Goal: Information Seeking & Learning: Learn about a topic

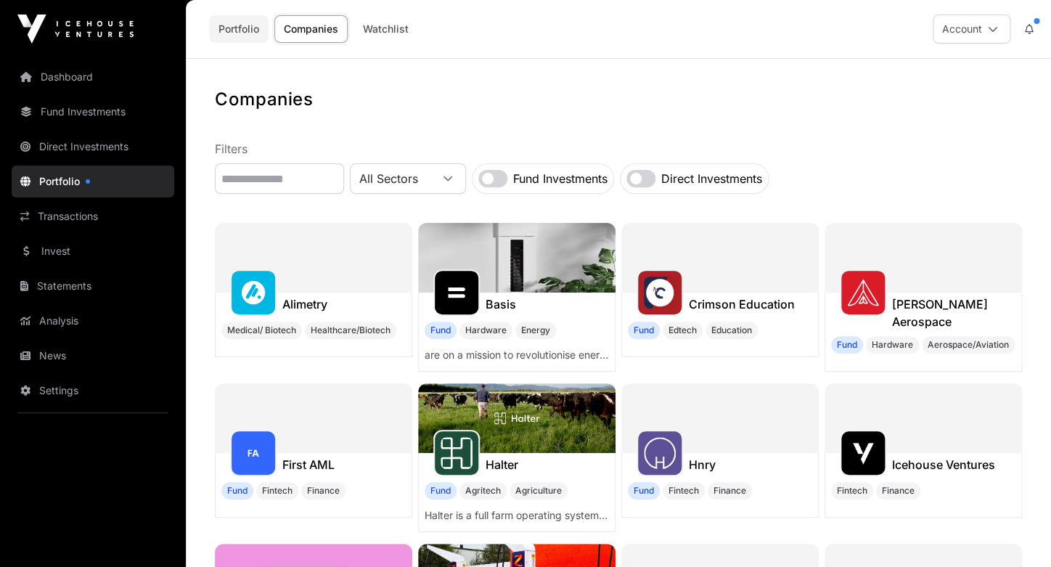
click at [245, 31] on link "Portfolio" at bounding box center [239, 29] width 60 height 28
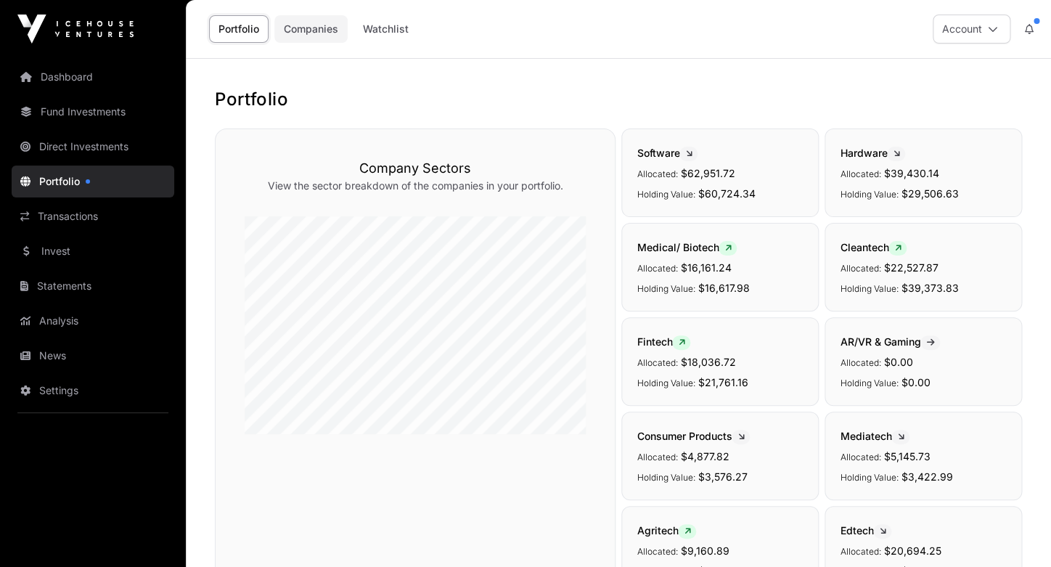
click at [301, 38] on link "Companies" at bounding box center [310, 29] width 73 height 28
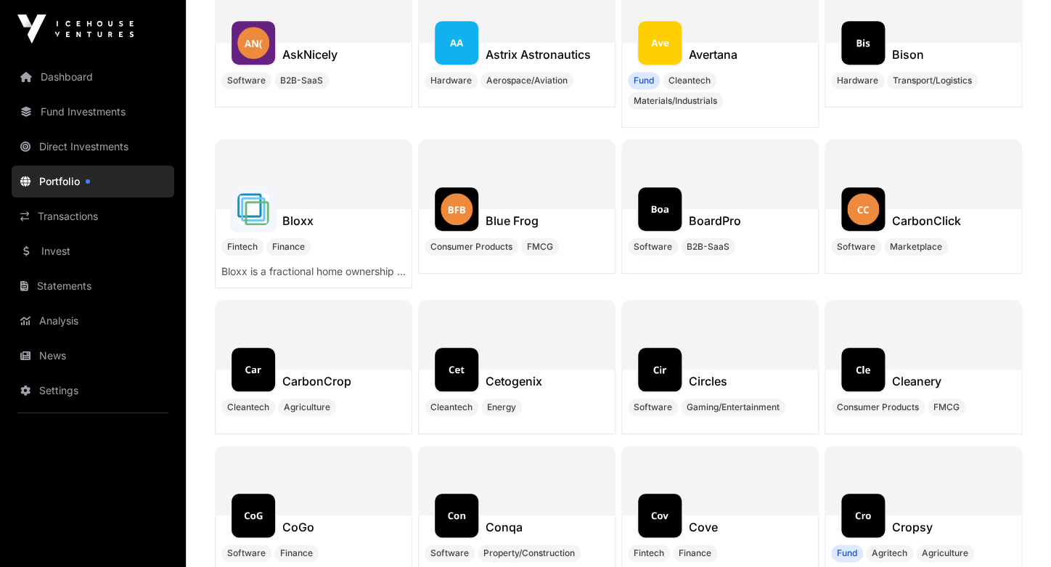
scroll to position [4458, 0]
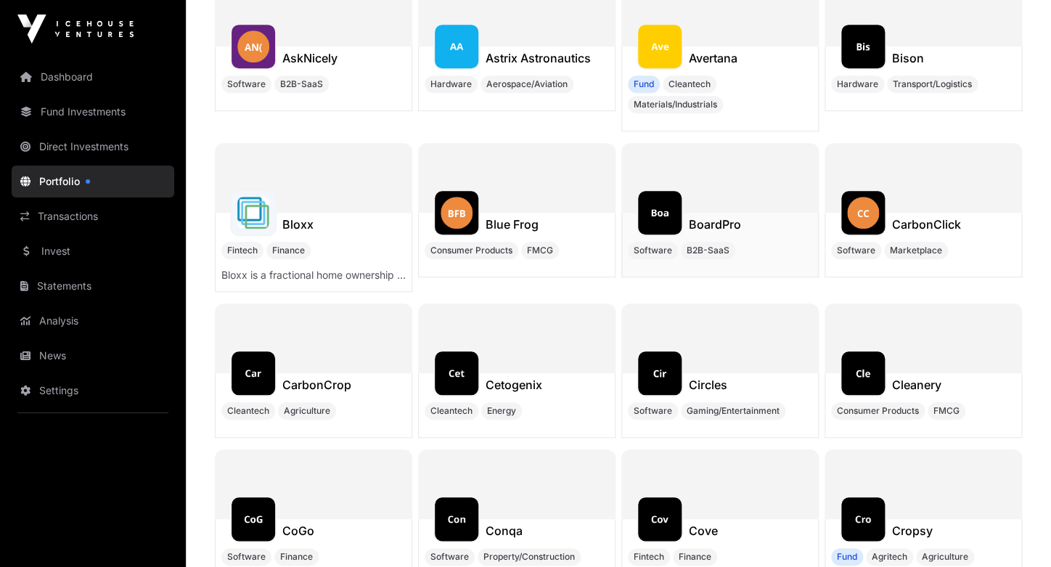
click at [703, 216] on h1 "BoardPro" at bounding box center [715, 224] width 52 height 17
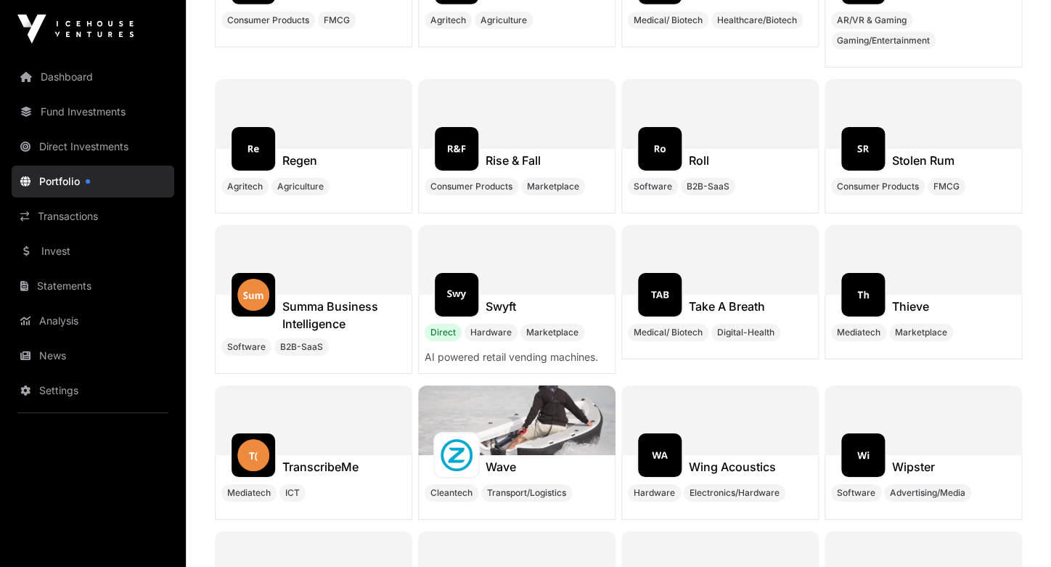
scroll to position [10570, 0]
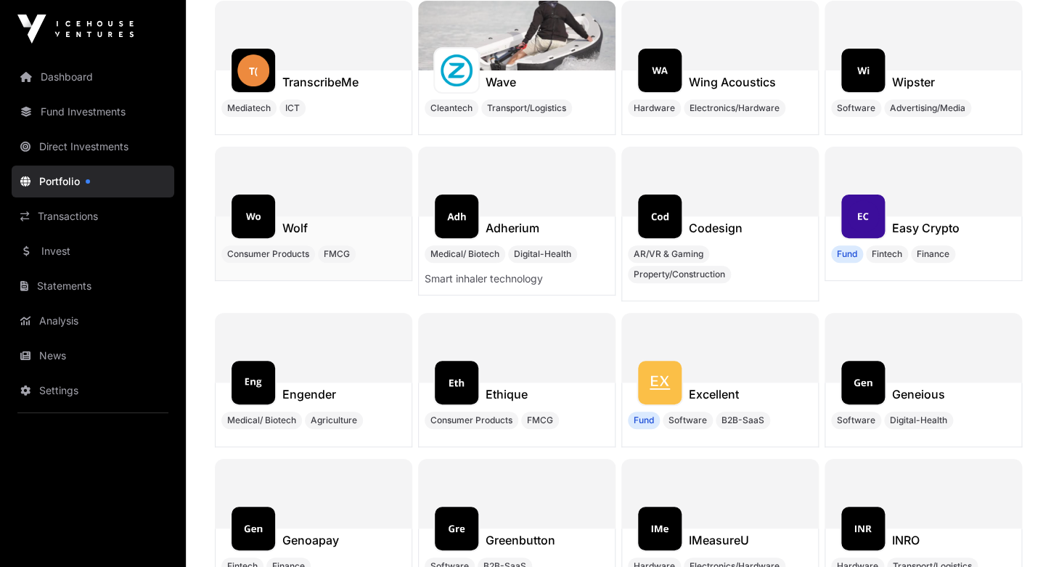
click at [258, 224] on img at bounding box center [253, 216] width 32 height 32
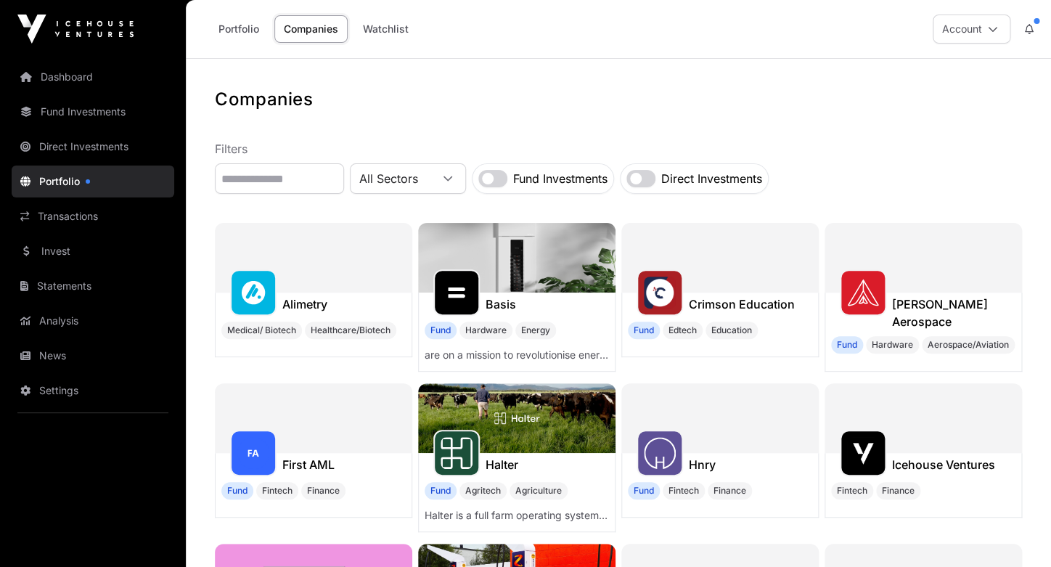
scroll to position [10570, 0]
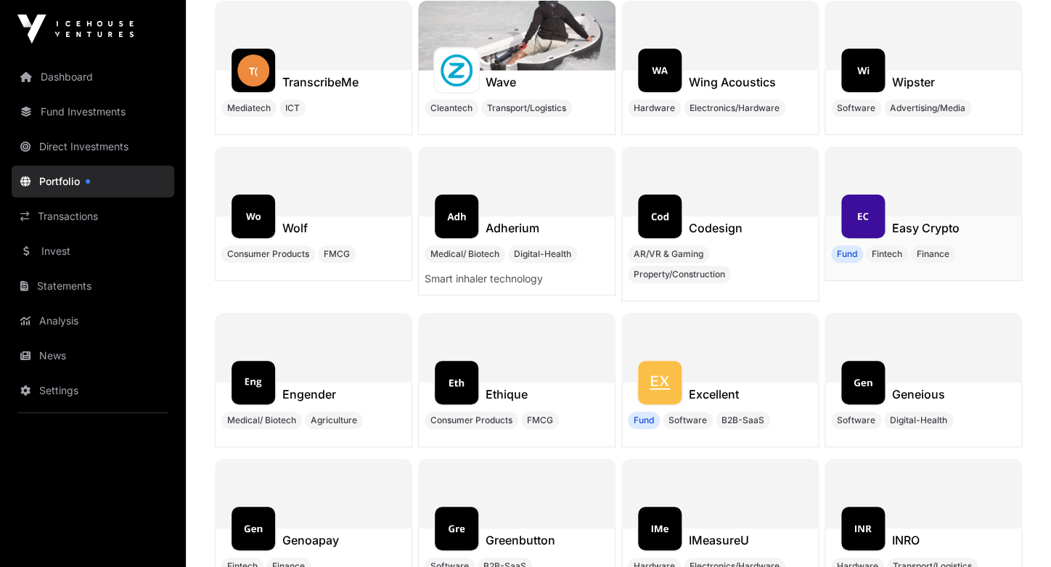
click at [884, 222] on div at bounding box center [863, 216] width 46 height 46
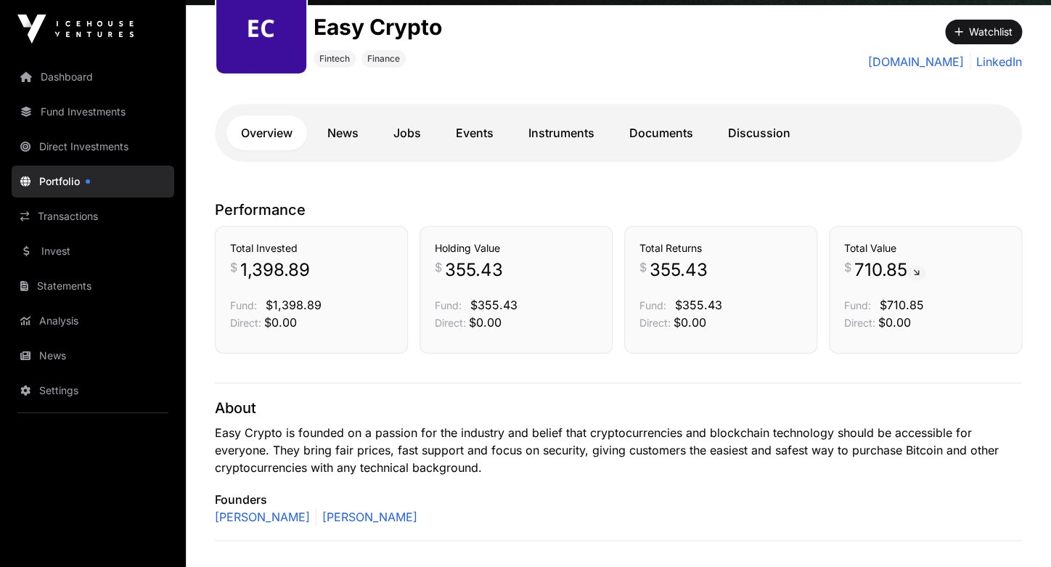
scroll to position [190, 0]
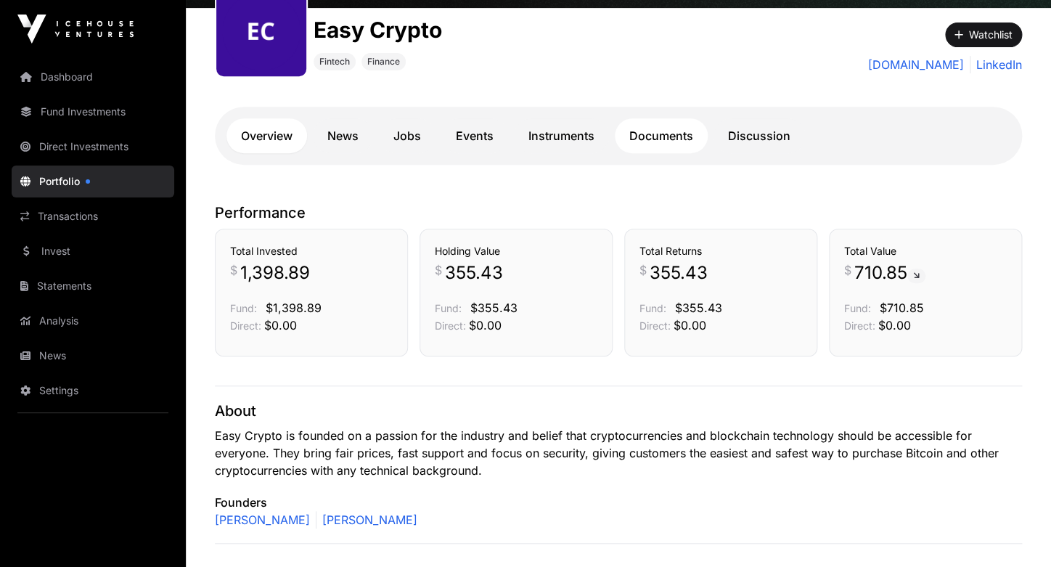
click at [651, 136] on link "Documents" at bounding box center [661, 135] width 93 height 35
click at [561, 494] on p "Founders" at bounding box center [618, 502] width 807 height 17
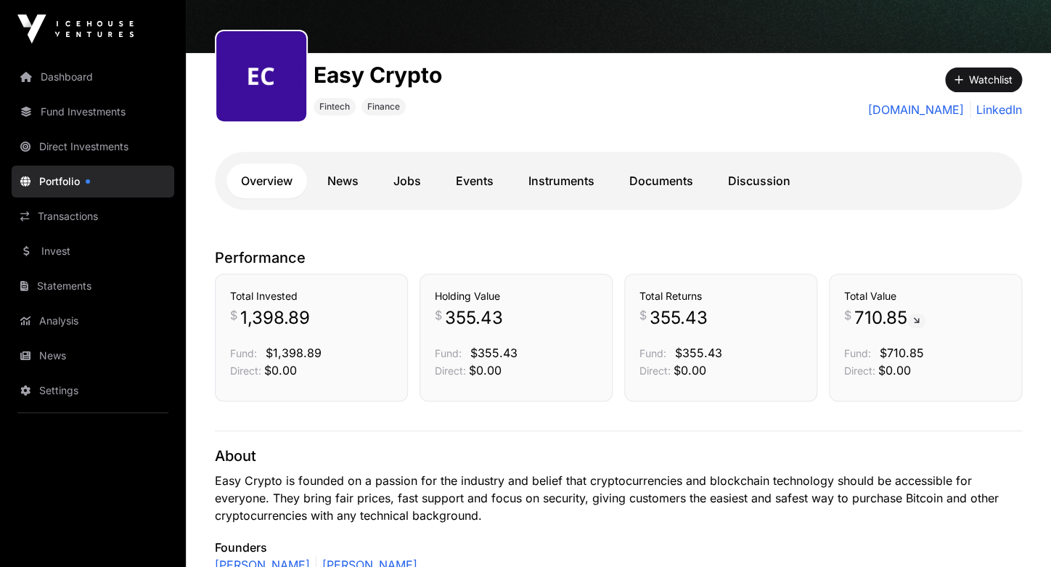
scroll to position [144, 0]
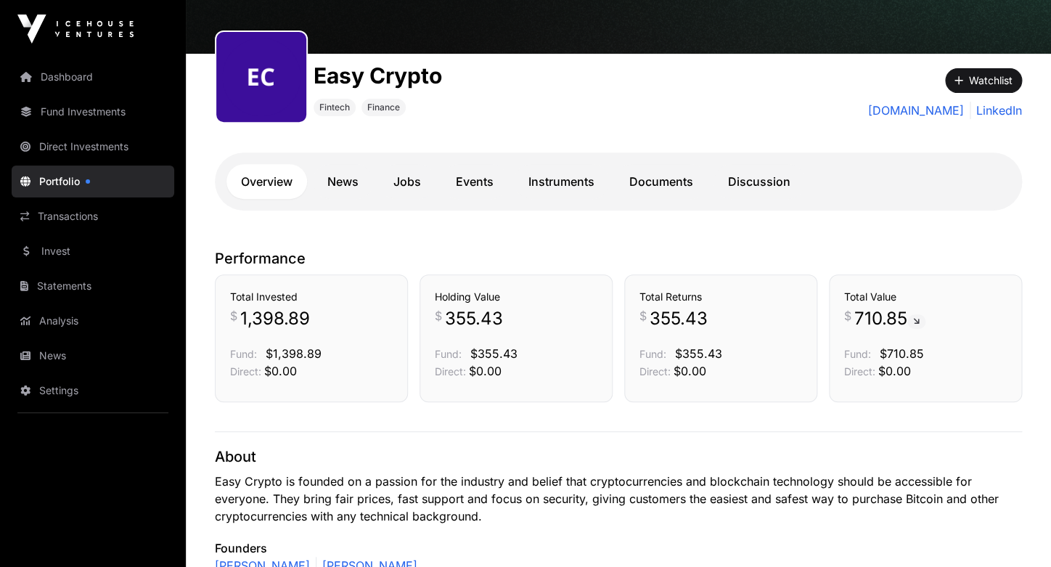
click at [891, 319] on span "710.85" at bounding box center [890, 318] width 71 height 23
click at [920, 325] on icon at bounding box center [916, 321] width 7 height 9
click at [340, 187] on link "News" at bounding box center [343, 181] width 60 height 35
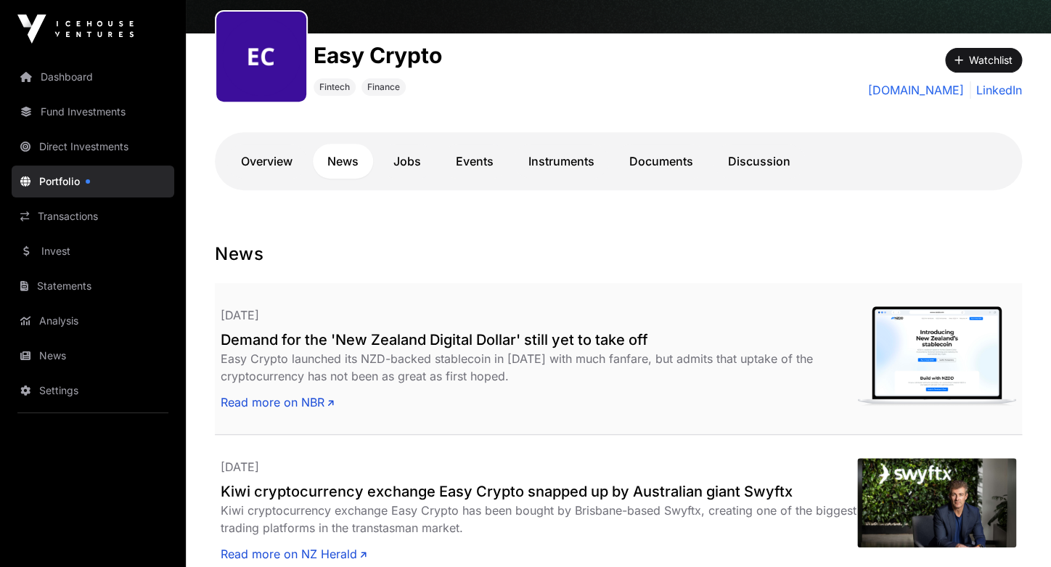
scroll to position [168, 0]
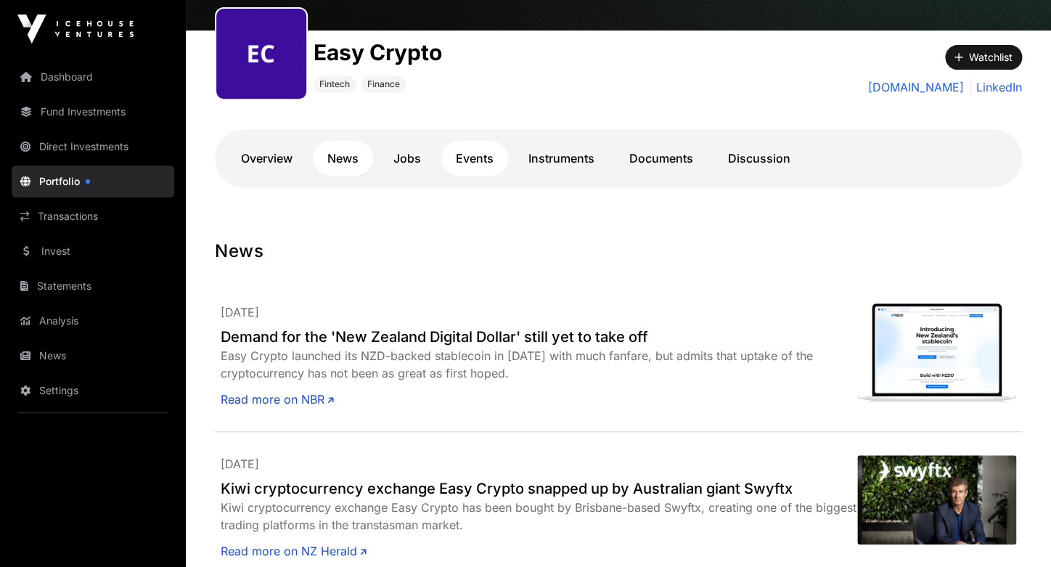
click at [480, 160] on link "Events" at bounding box center [474, 158] width 67 height 35
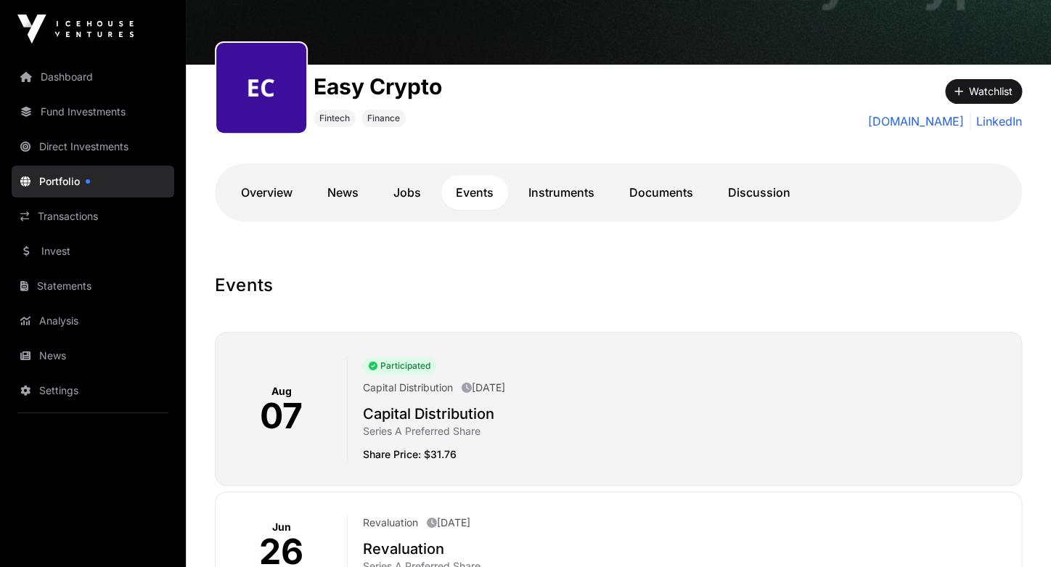
scroll to position [115, 0]
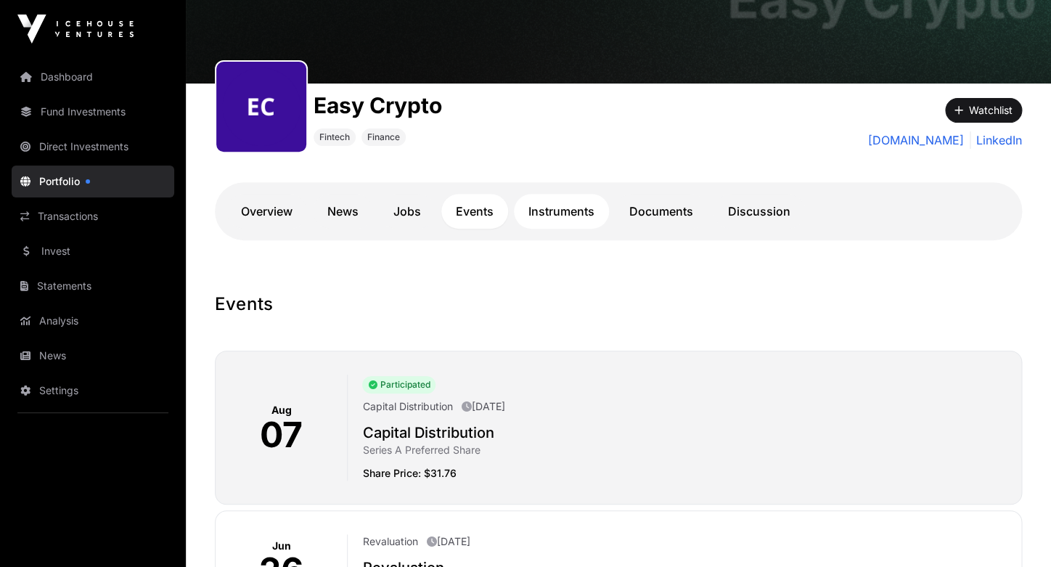
click at [563, 213] on link "Instruments" at bounding box center [561, 211] width 95 height 35
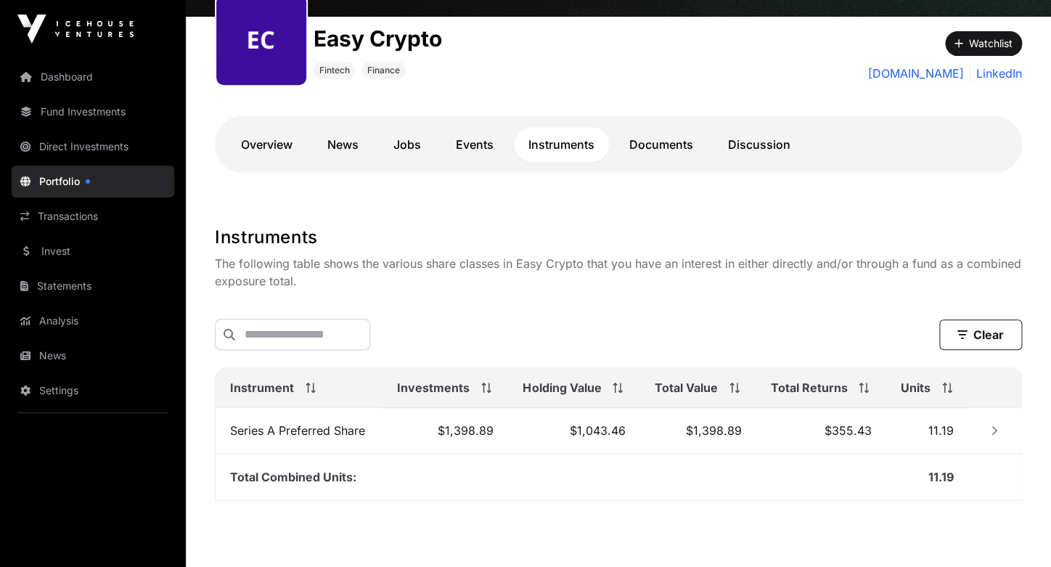
scroll to position [185, 0]
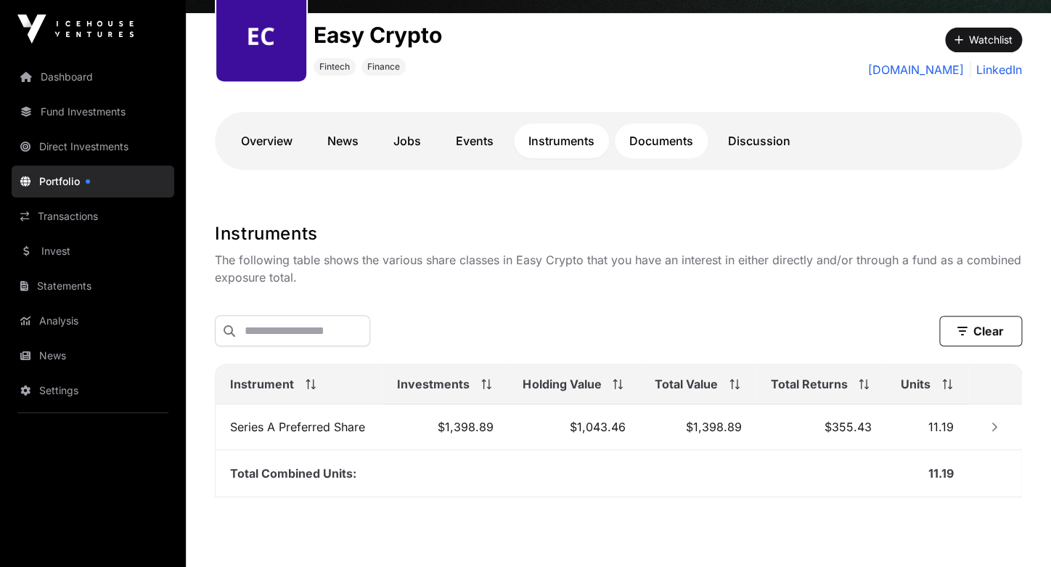
click at [675, 141] on link "Documents" at bounding box center [661, 140] width 93 height 35
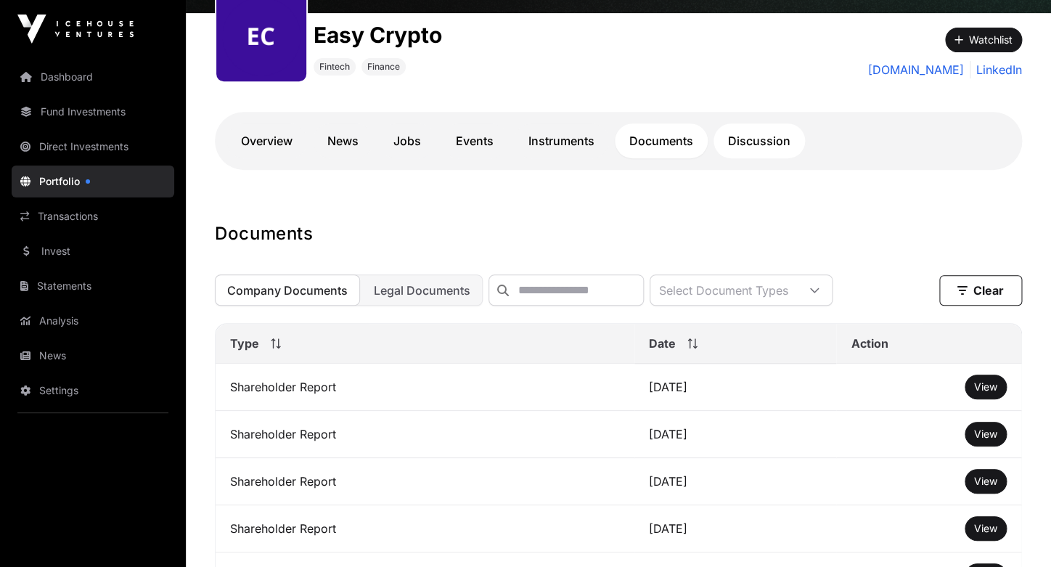
click at [750, 142] on link "Discussion" at bounding box center [759, 140] width 91 height 35
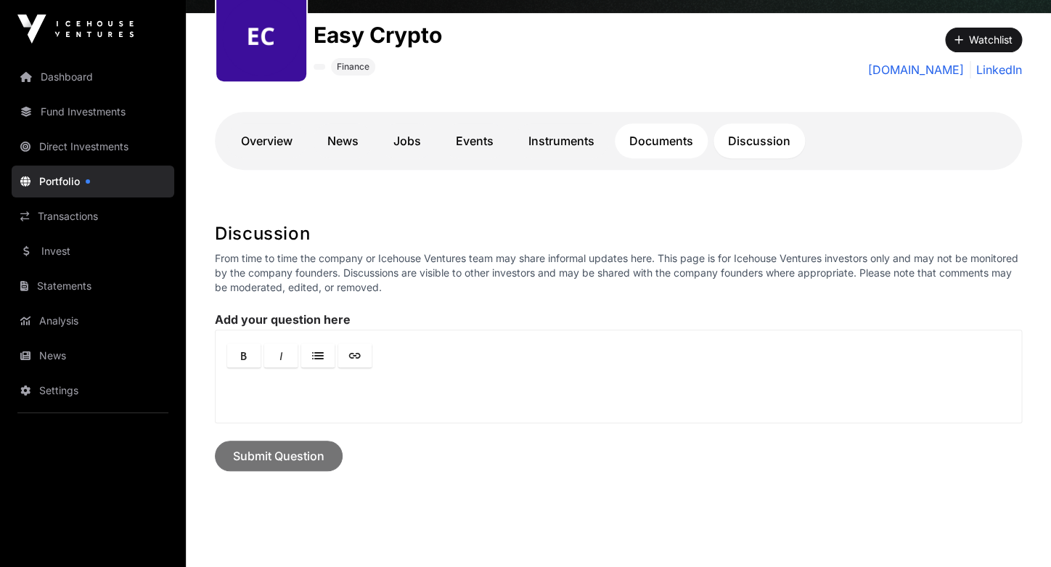
click at [657, 147] on link "Documents" at bounding box center [661, 140] width 93 height 35
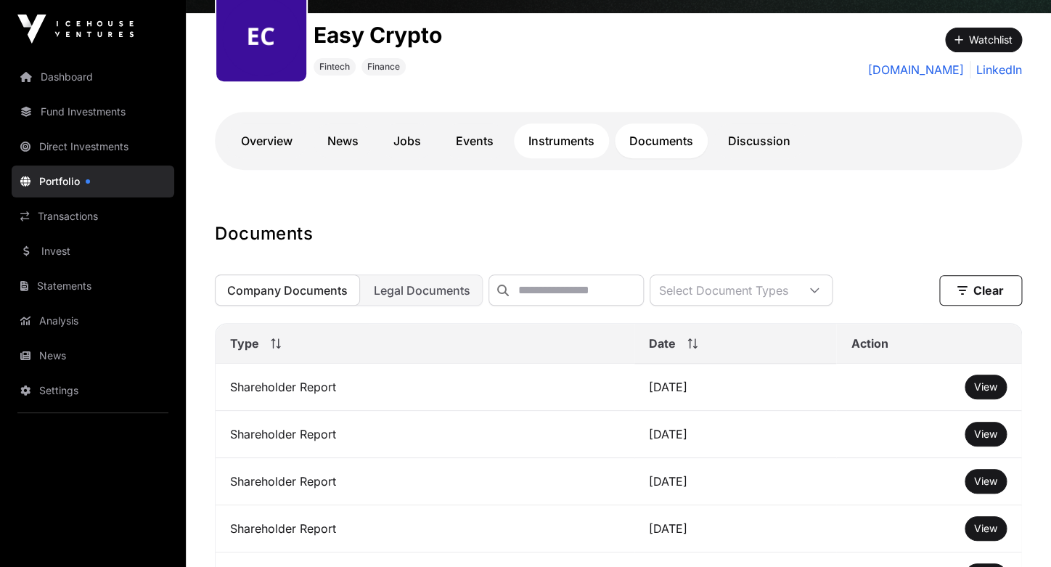
click at [561, 142] on link "Instruments" at bounding box center [561, 140] width 95 height 35
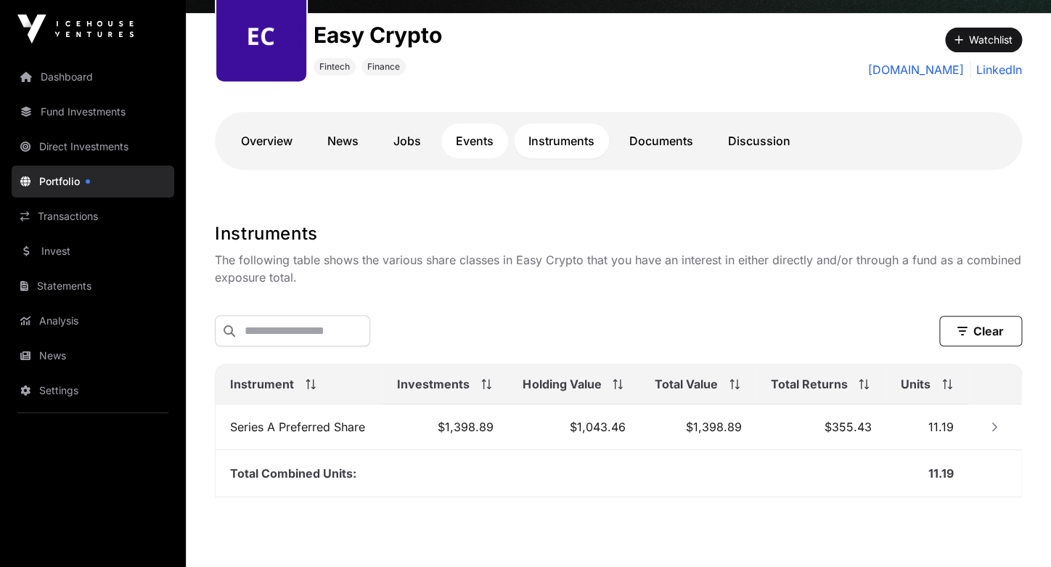
click at [484, 137] on link "Events" at bounding box center [474, 140] width 67 height 35
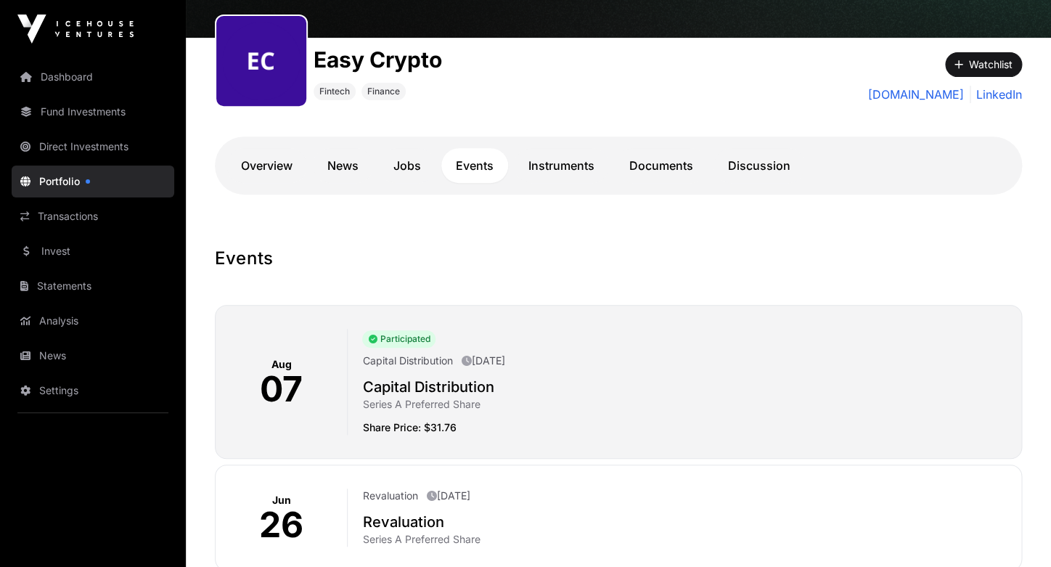
scroll to position [184, 0]
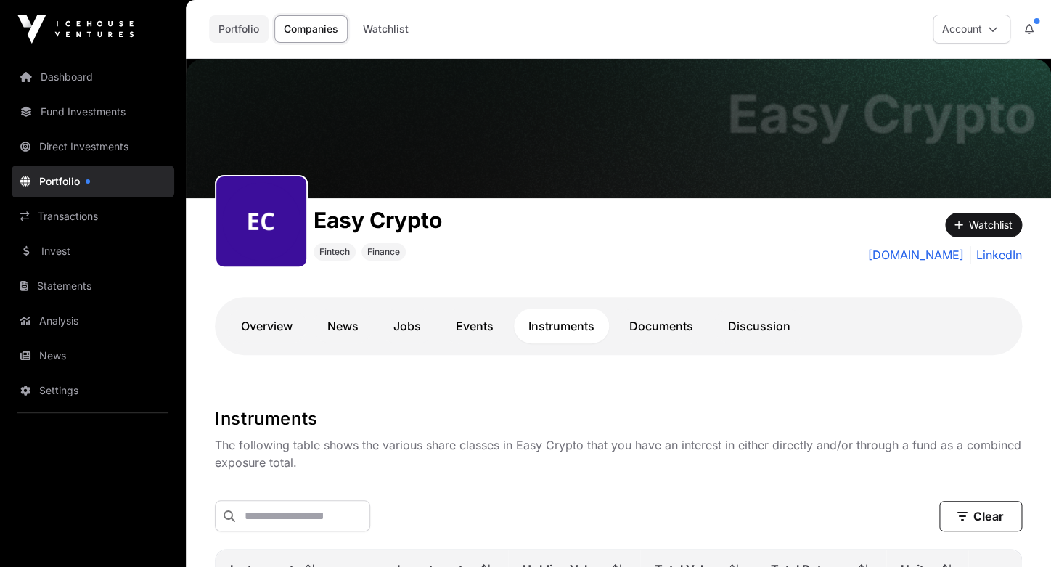
click at [250, 30] on link "Portfolio" at bounding box center [239, 29] width 60 height 28
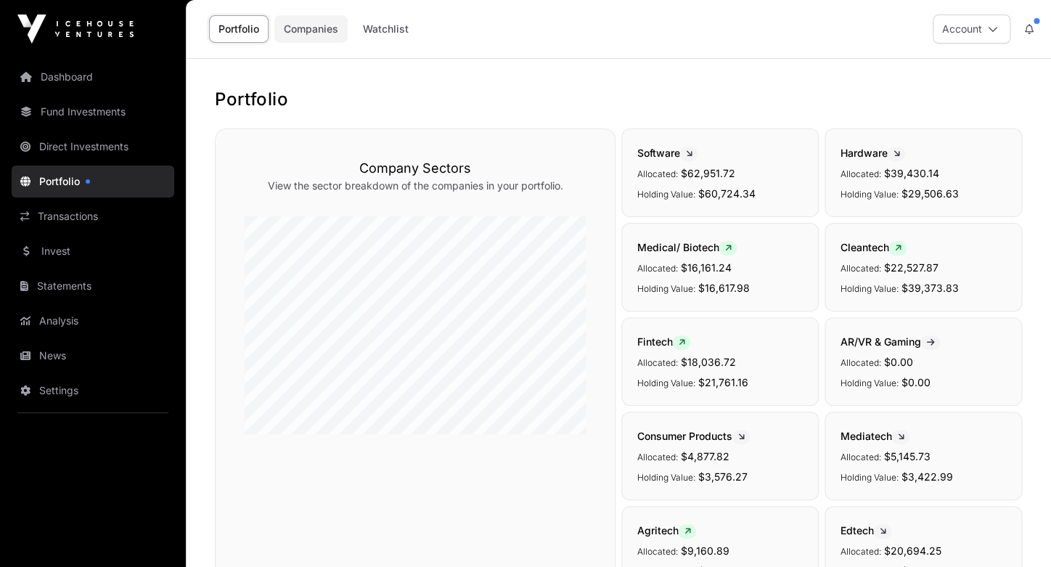
click at [300, 32] on link "Companies" at bounding box center [310, 29] width 73 height 28
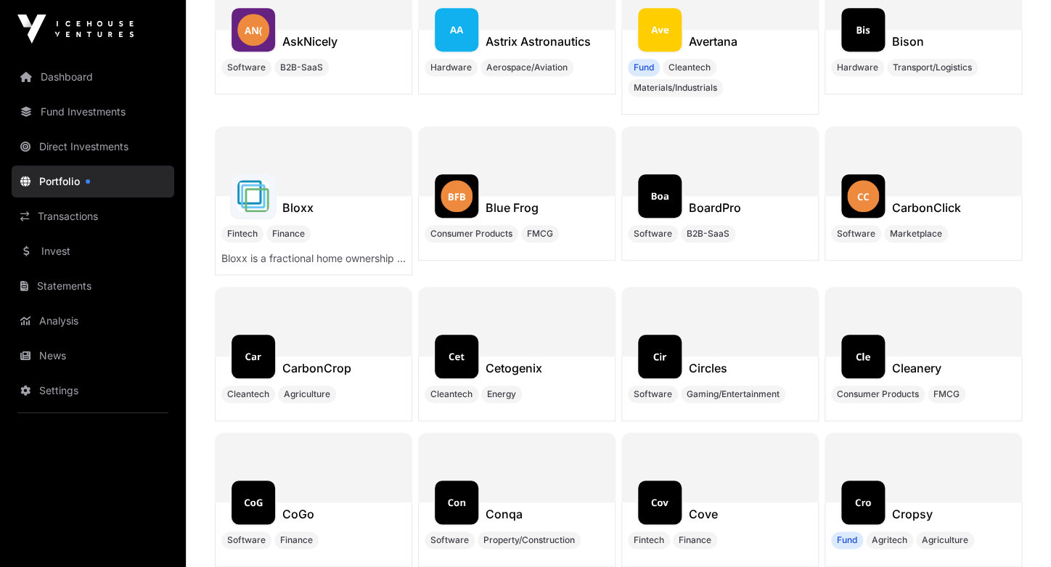
scroll to position [4688, 0]
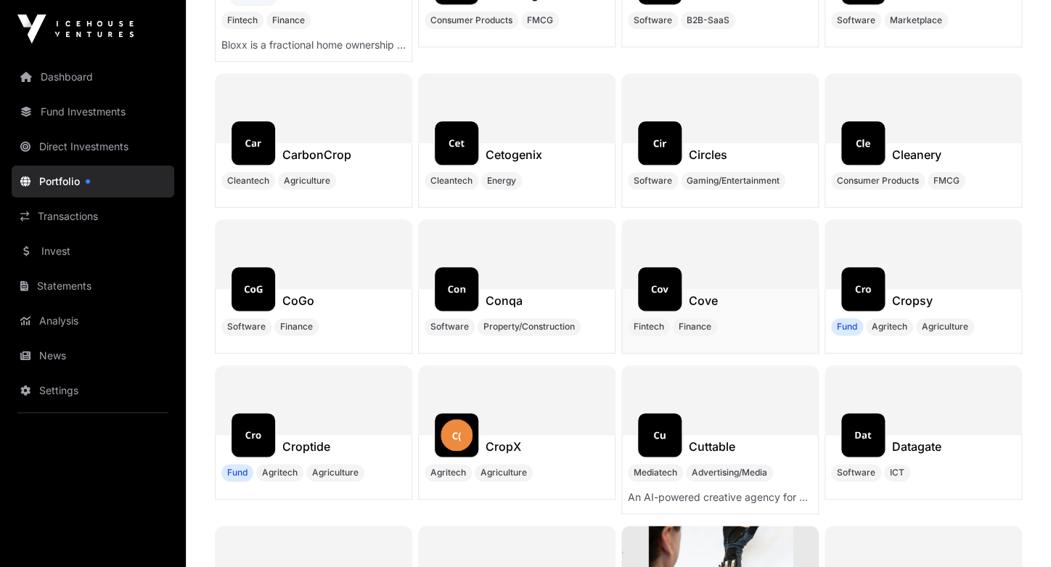
click at [700, 292] on h1 "Cove" at bounding box center [703, 300] width 29 height 17
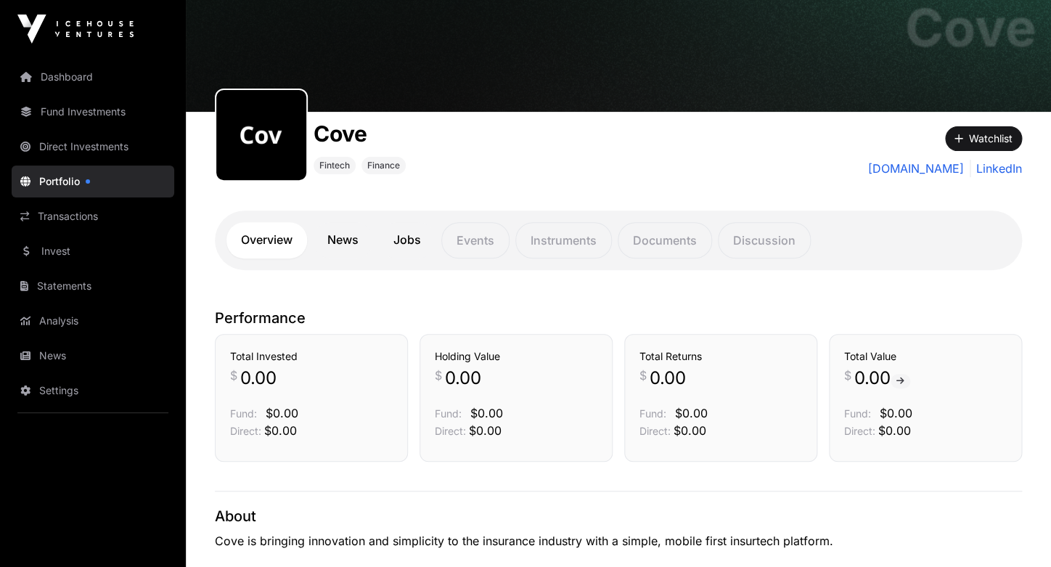
scroll to position [81, 0]
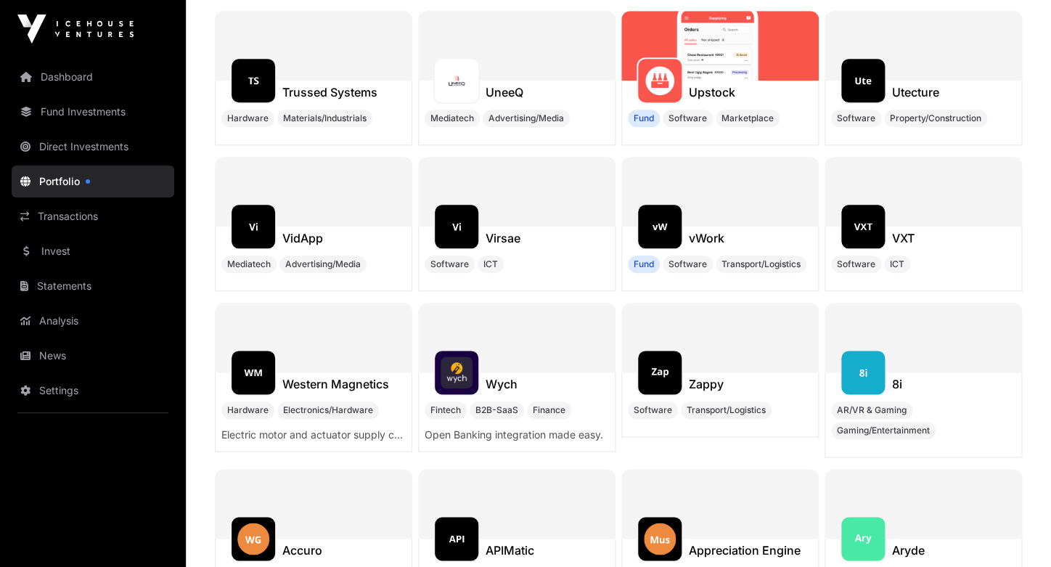
scroll to position [8898, 0]
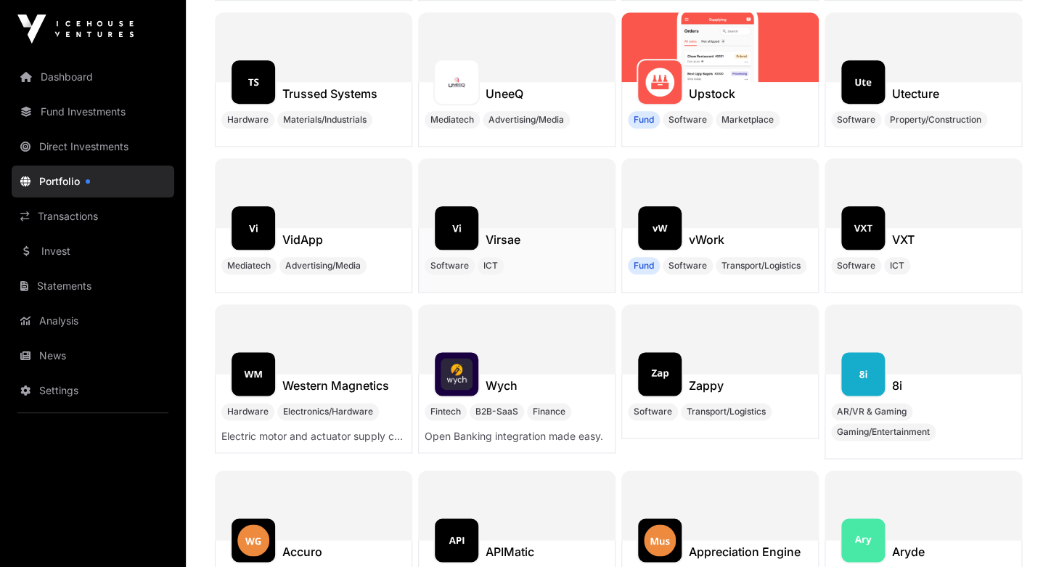
click at [461, 243] on img at bounding box center [457, 228] width 32 height 32
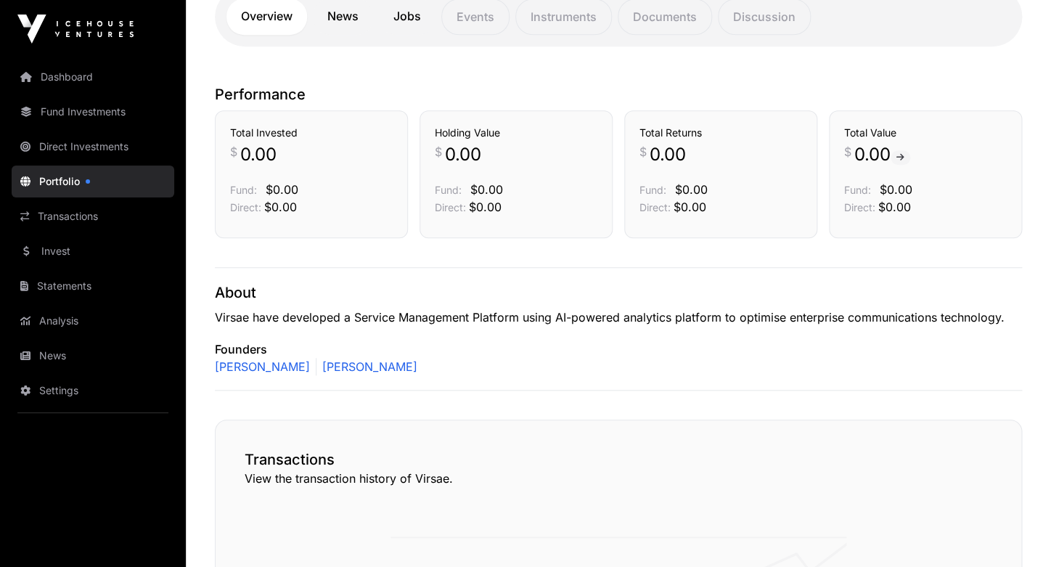
scroll to position [341, 0]
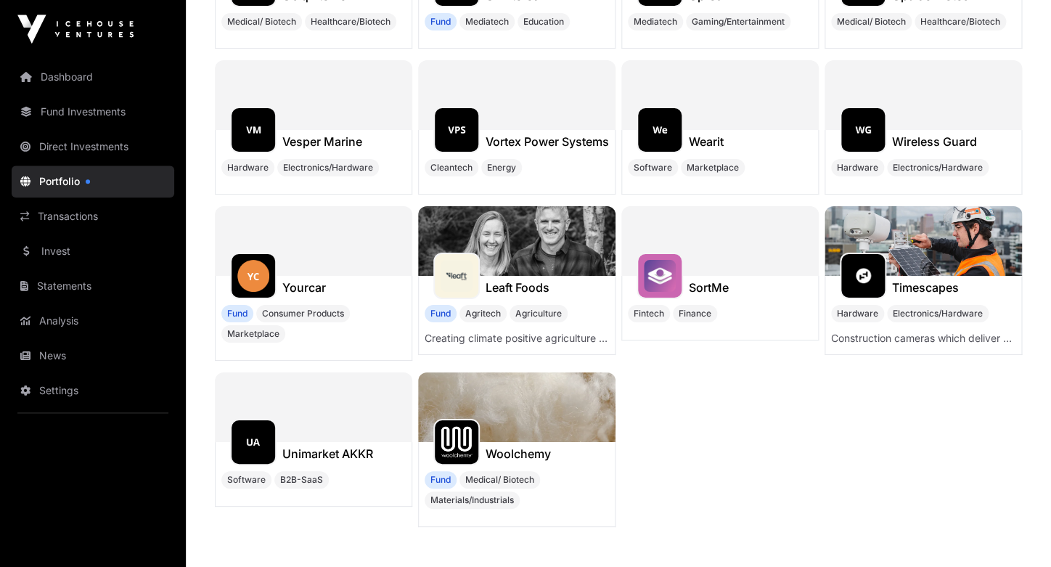
scroll to position [14526, 0]
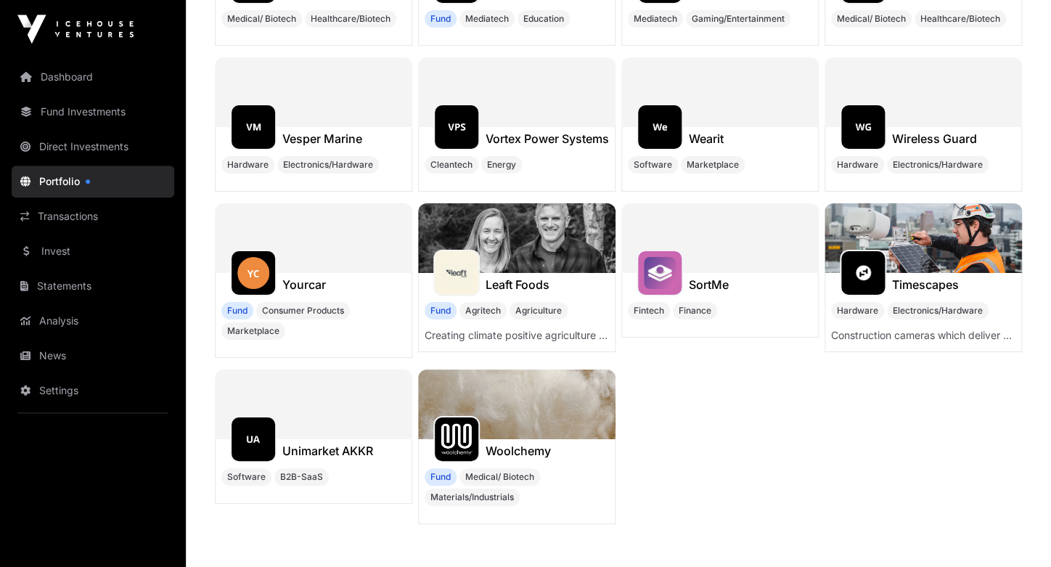
click at [497, 438] on img at bounding box center [516, 405] width 197 height 70
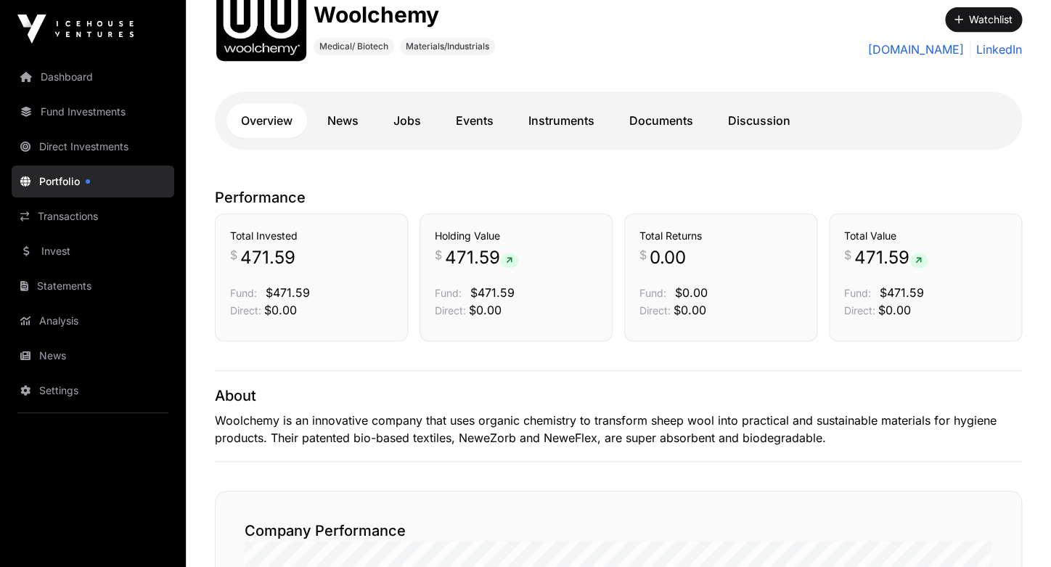
scroll to position [259, 0]
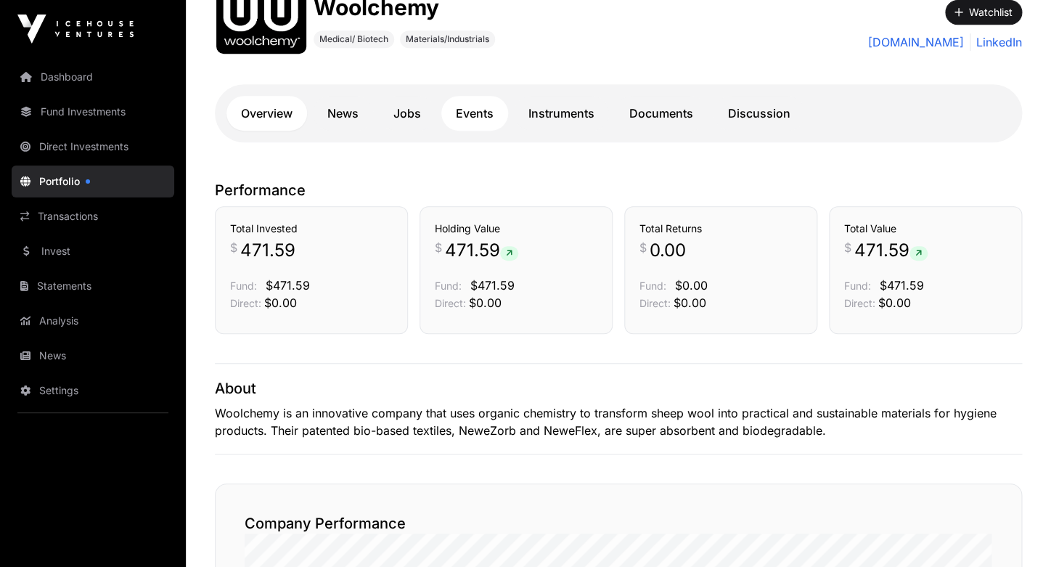
click at [476, 117] on link "Events" at bounding box center [474, 113] width 67 height 35
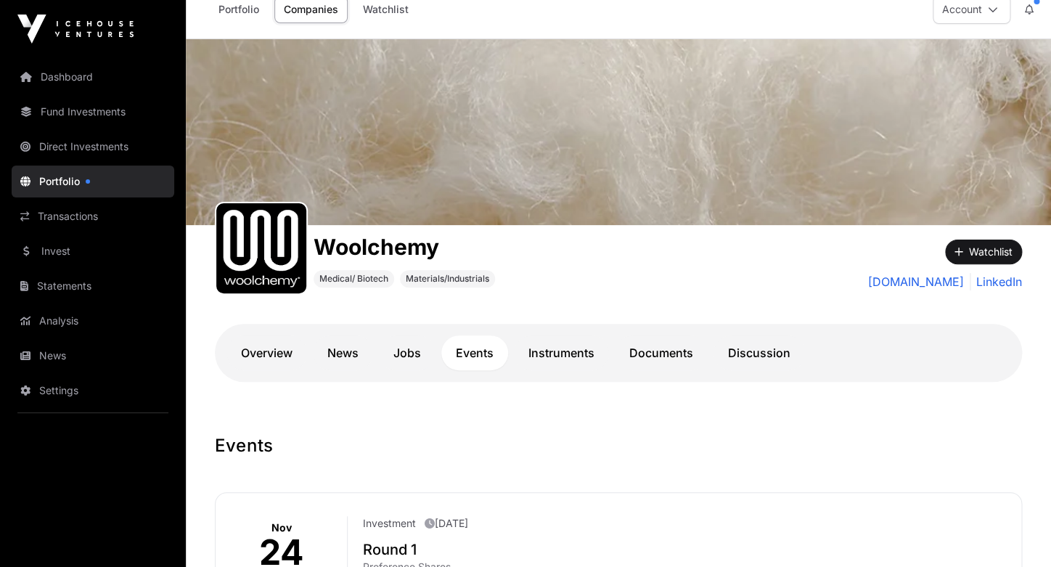
scroll to position [19, 0]
click at [271, 349] on link "Overview" at bounding box center [267, 353] width 81 height 35
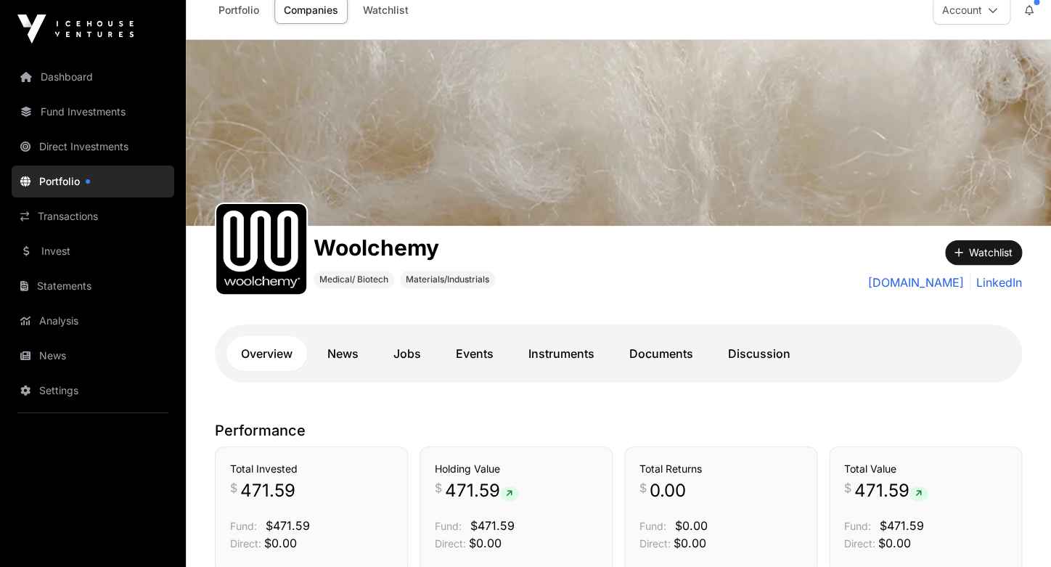
scroll to position [34, 0]
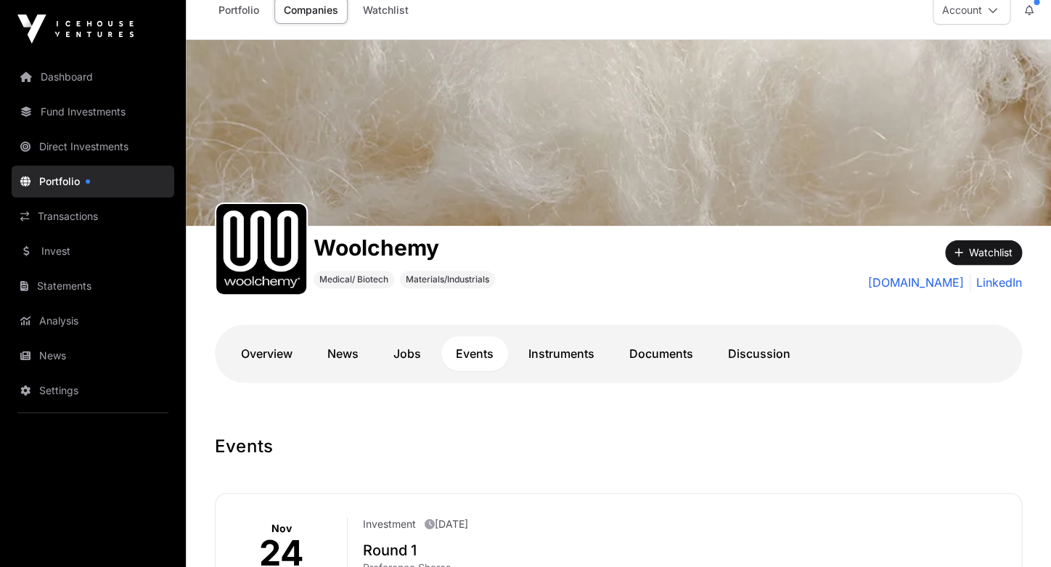
scroll to position [259, 0]
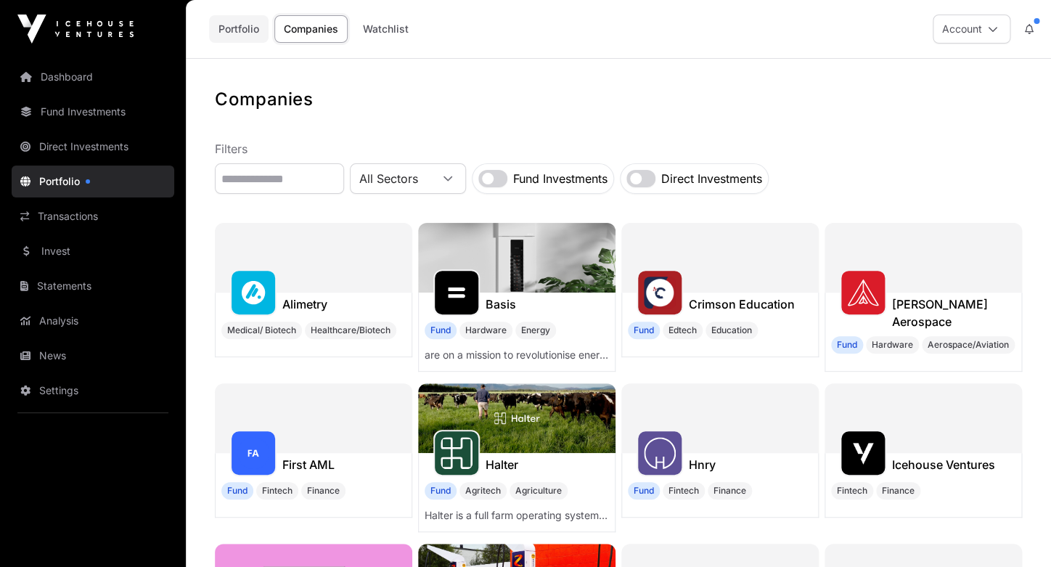
click at [245, 30] on link "Portfolio" at bounding box center [239, 29] width 60 height 28
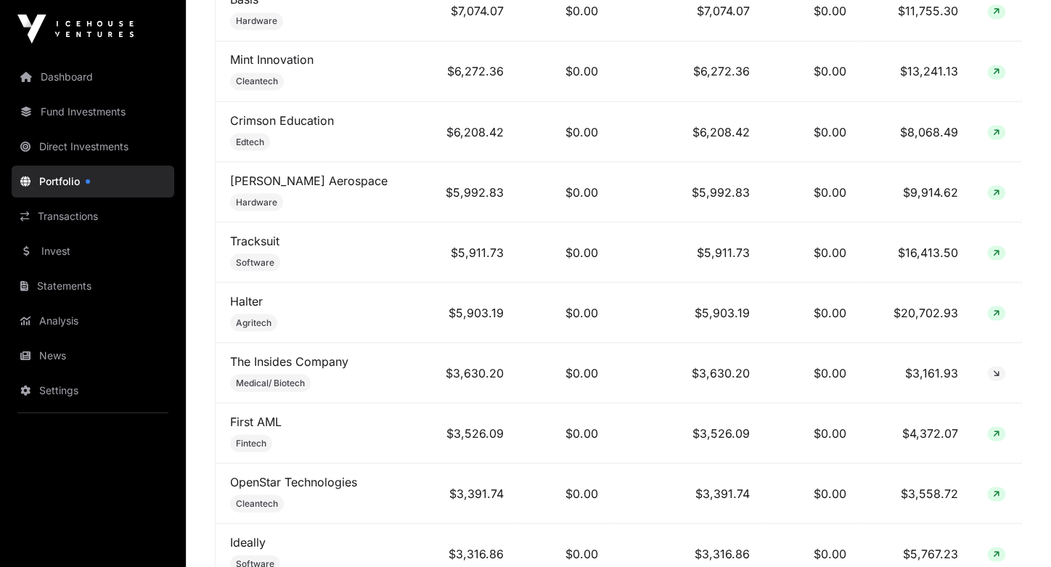
scroll to position [932, 0]
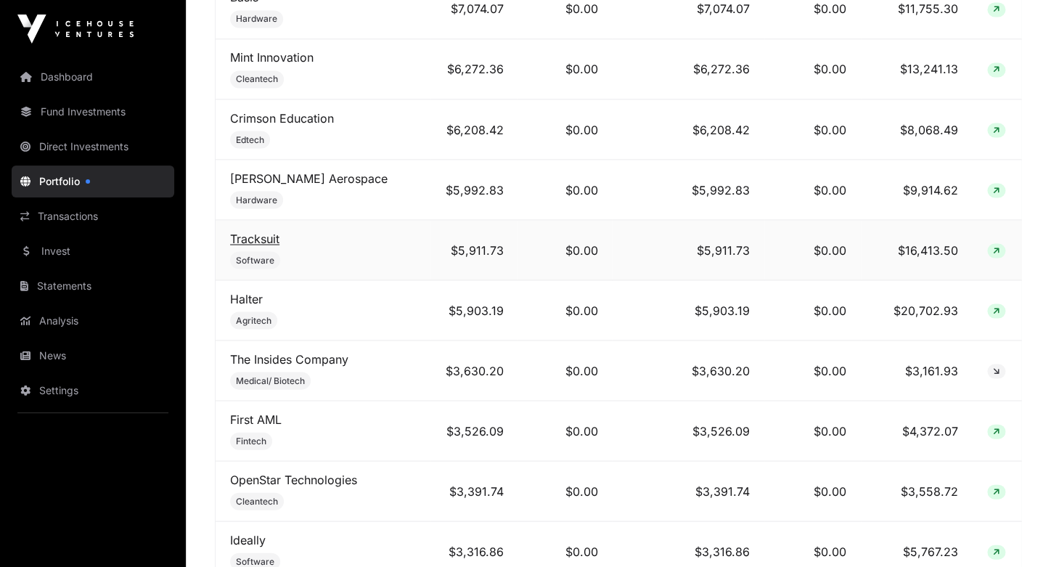
click at [268, 231] on link "Tracksuit" at bounding box center [254, 238] width 49 height 15
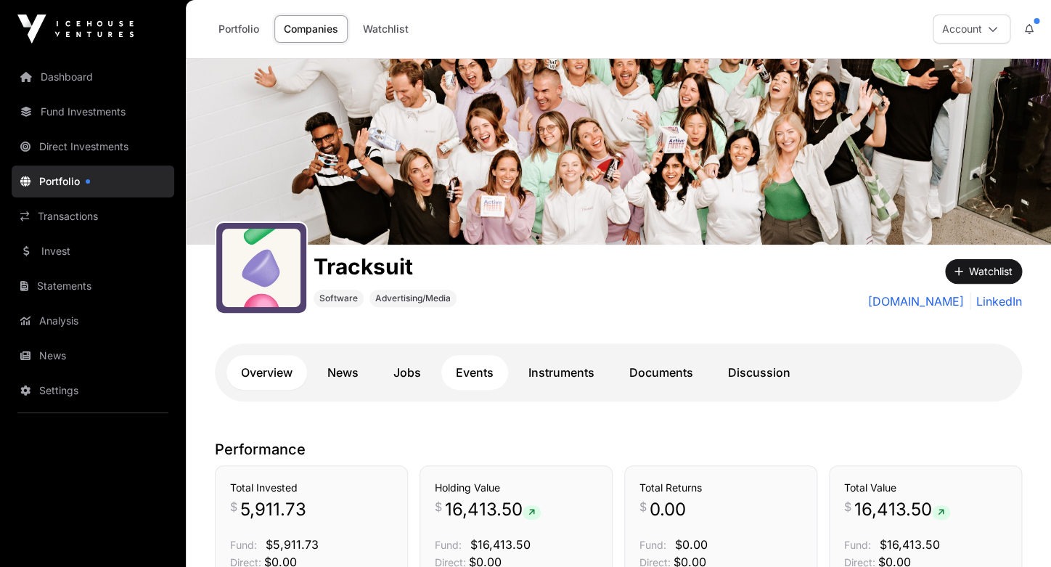
click at [470, 377] on link "Events" at bounding box center [474, 372] width 67 height 35
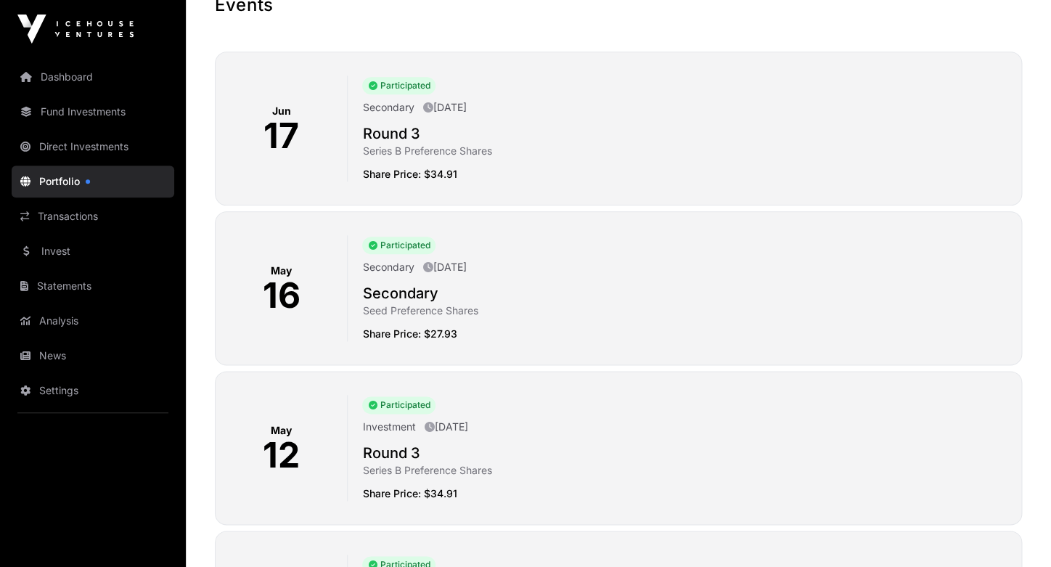
scroll to position [429, 0]
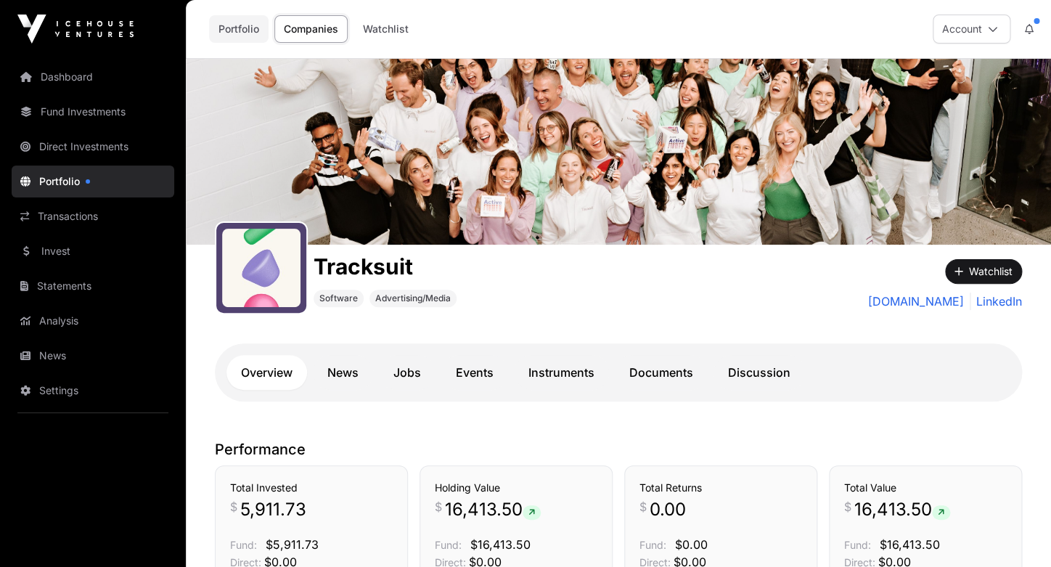
click at [241, 30] on link "Portfolio" at bounding box center [239, 29] width 60 height 28
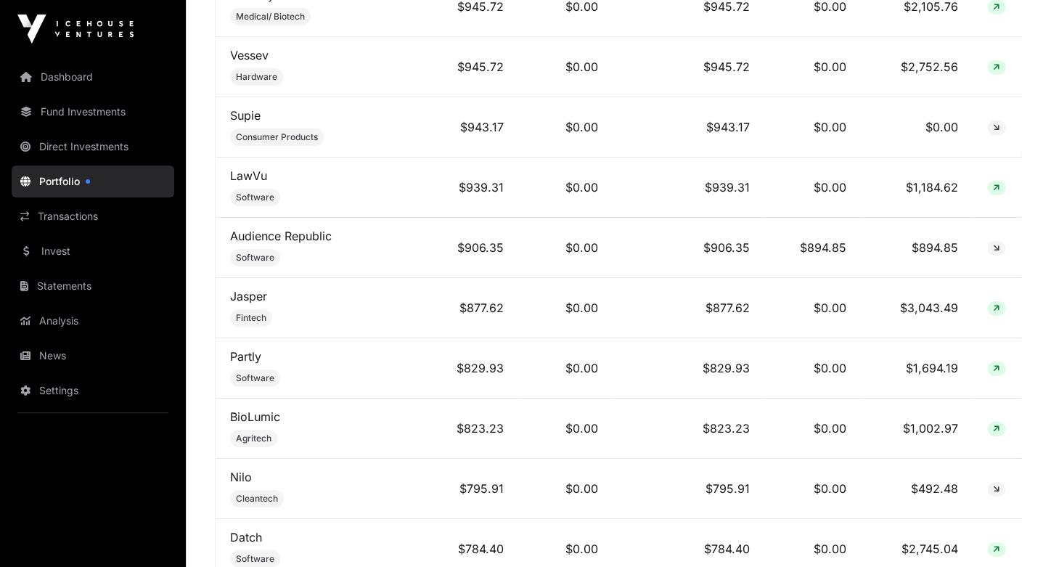
scroll to position [3903, 0]
click at [245, 348] on link "Partly" at bounding box center [245, 355] width 31 height 15
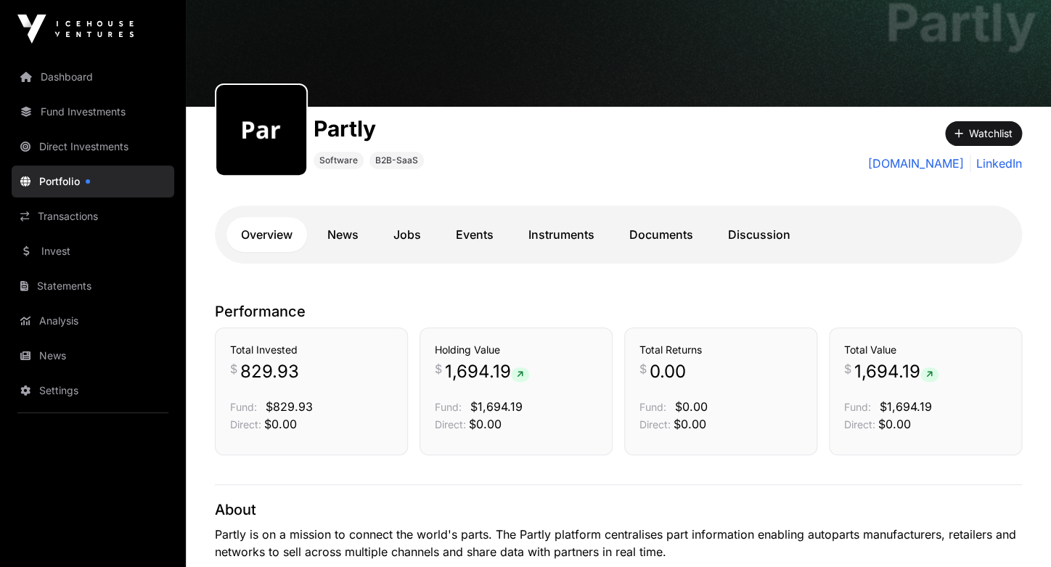
scroll to position [90, 0]
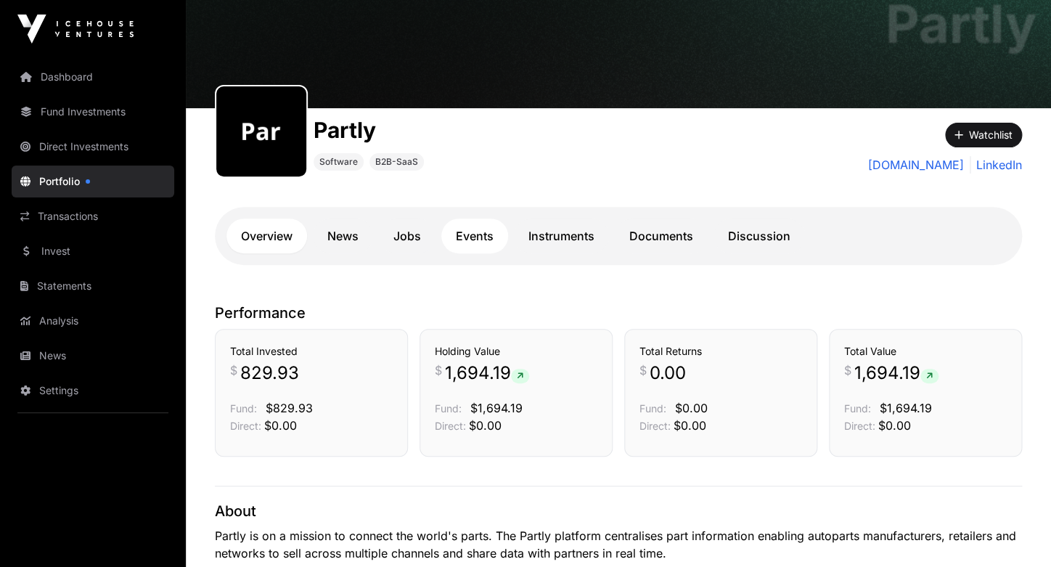
click at [463, 243] on link "Events" at bounding box center [474, 236] width 67 height 35
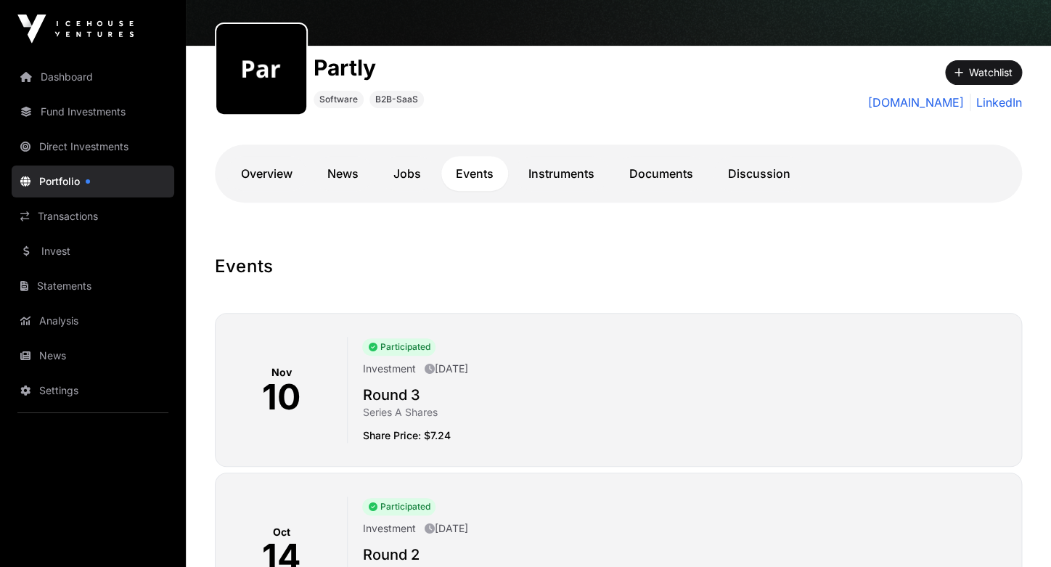
scroll to position [157, 0]
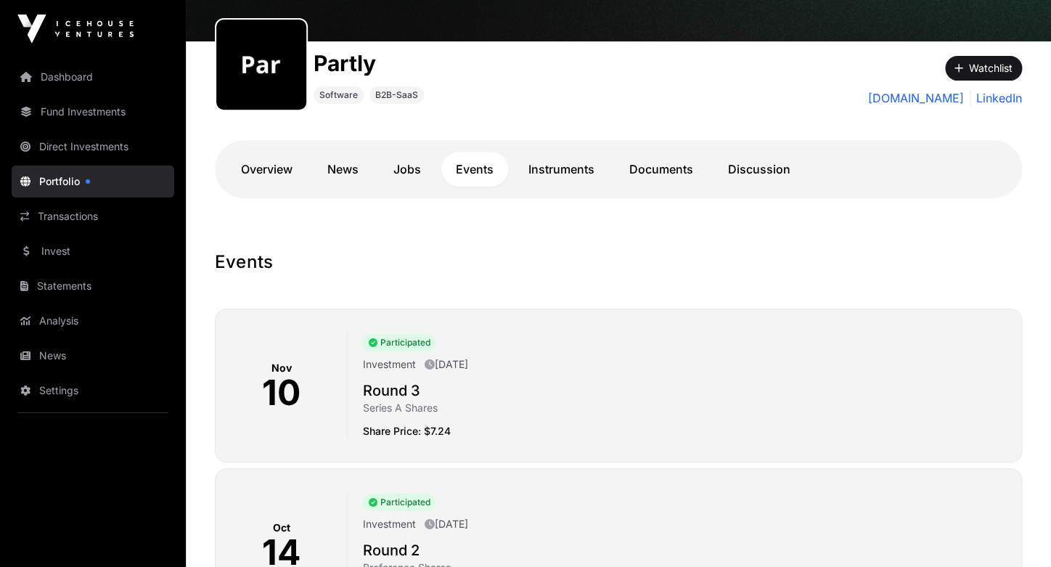
click at [468, 362] on p "[DATE]" at bounding box center [446, 364] width 44 height 15
click at [414, 375] on div "Participated Investment [DATE] Round 3 Series A Shares Share Price: $7.24" at bounding box center [679, 386] width 662 height 106
click at [396, 385] on h2 "Round 3" at bounding box center [686, 390] width 648 height 20
click at [399, 338] on span "Participated" at bounding box center [398, 342] width 73 height 17
click at [395, 427] on p "Share Price: $7.24" at bounding box center [686, 431] width 648 height 15
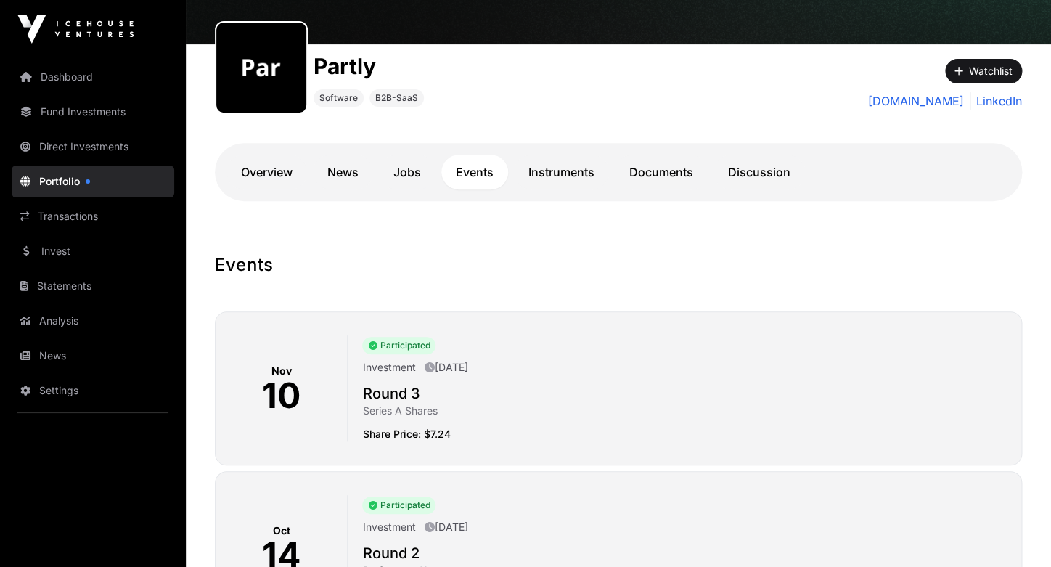
scroll to position [0, 0]
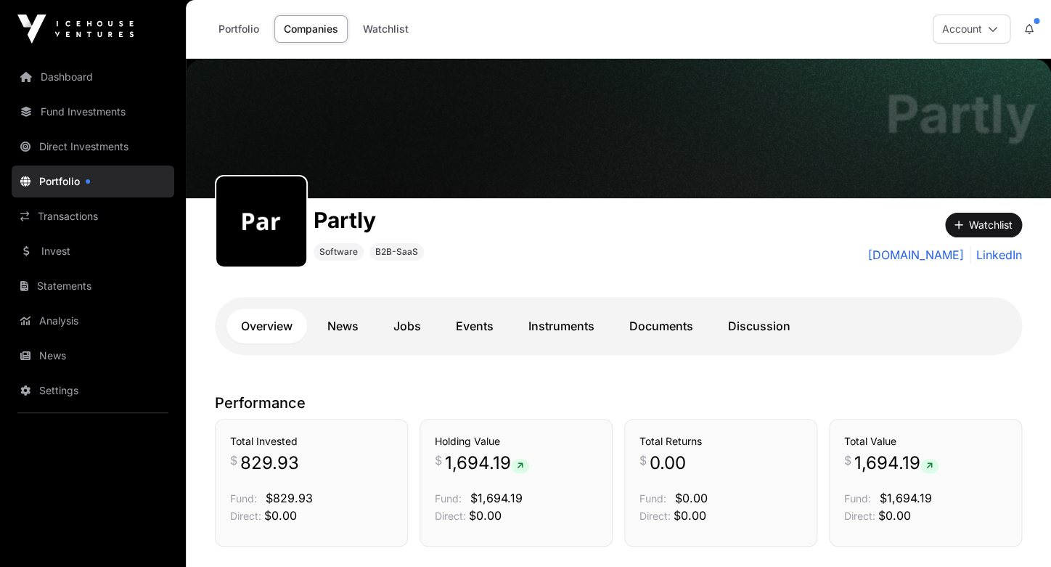
scroll to position [90, 0]
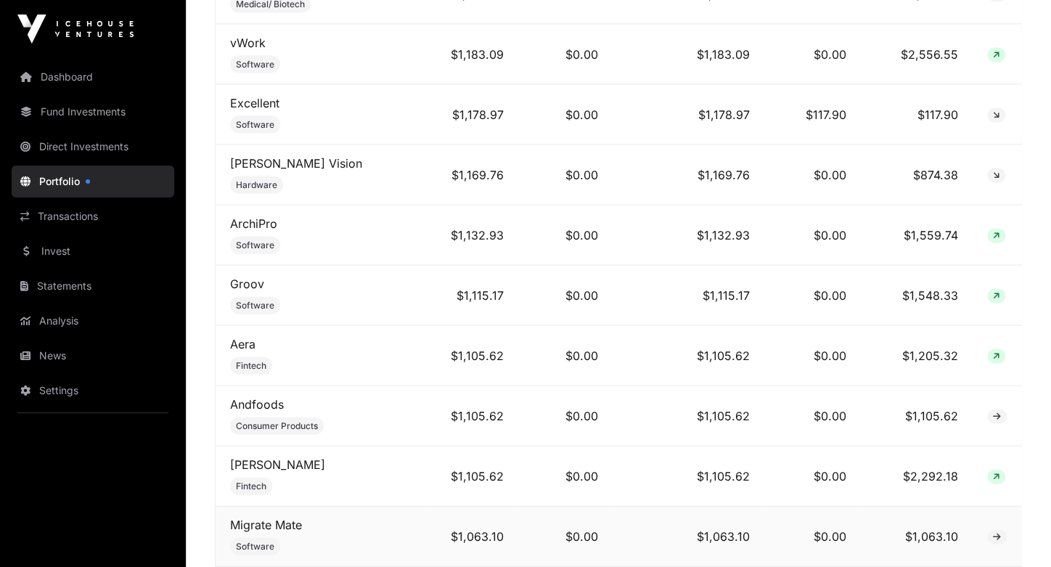
scroll to position [3236, 0]
click at [274, 157] on link "[PERSON_NAME] Vision" at bounding box center [296, 164] width 132 height 15
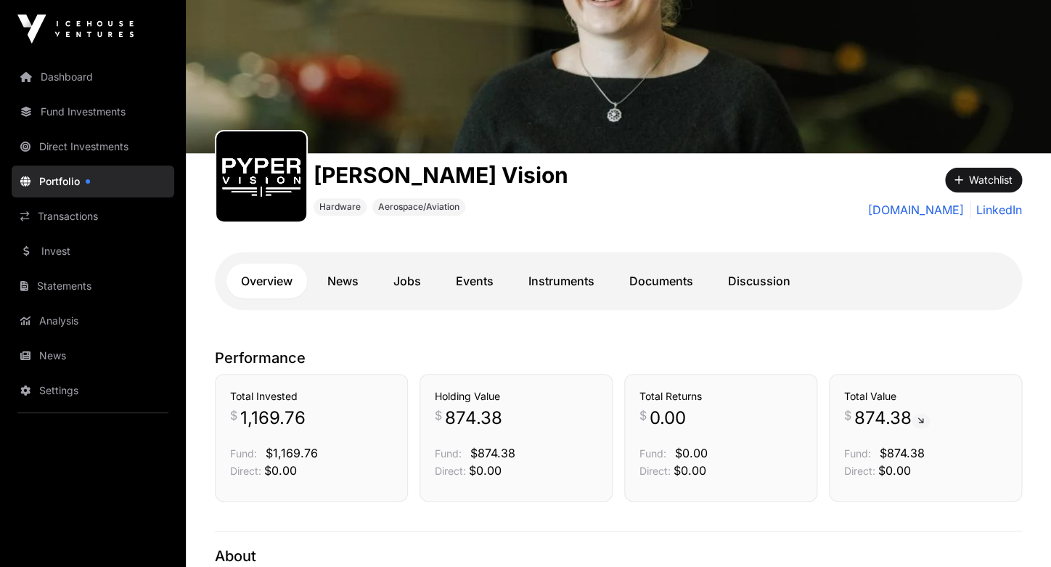
scroll to position [92, 0]
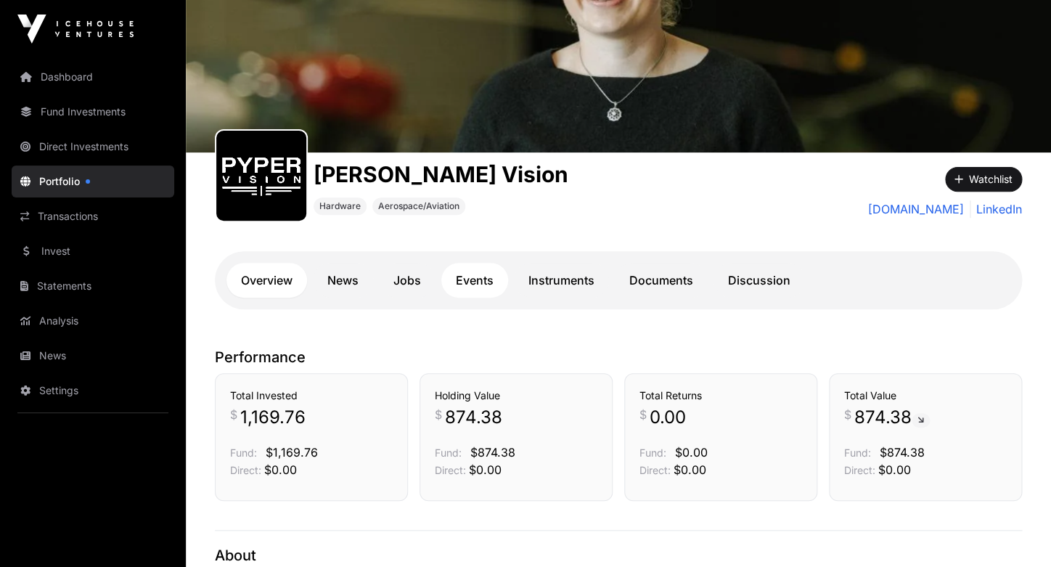
click at [477, 277] on link "Events" at bounding box center [474, 280] width 67 height 35
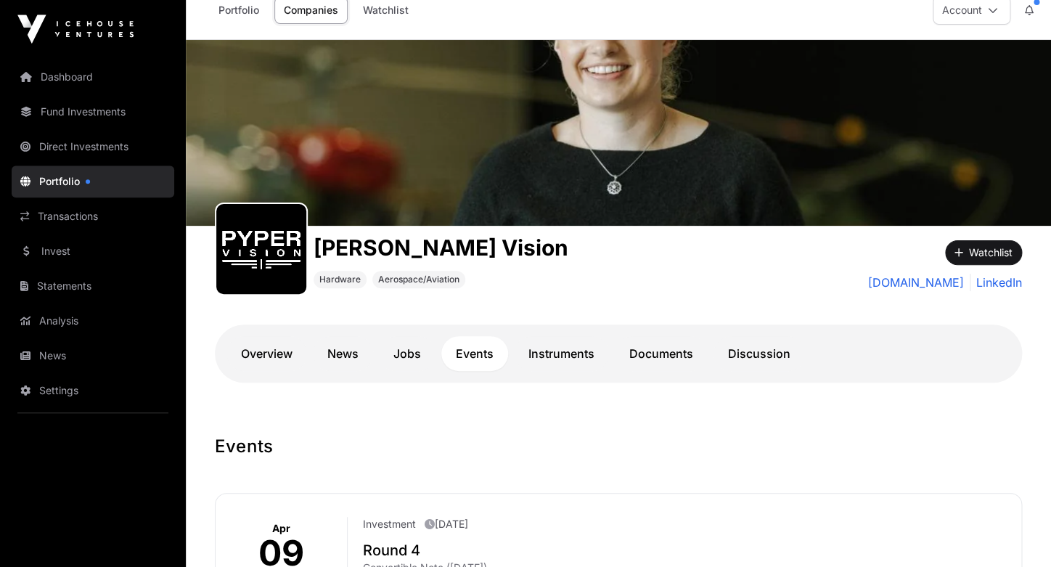
scroll to position [3, 0]
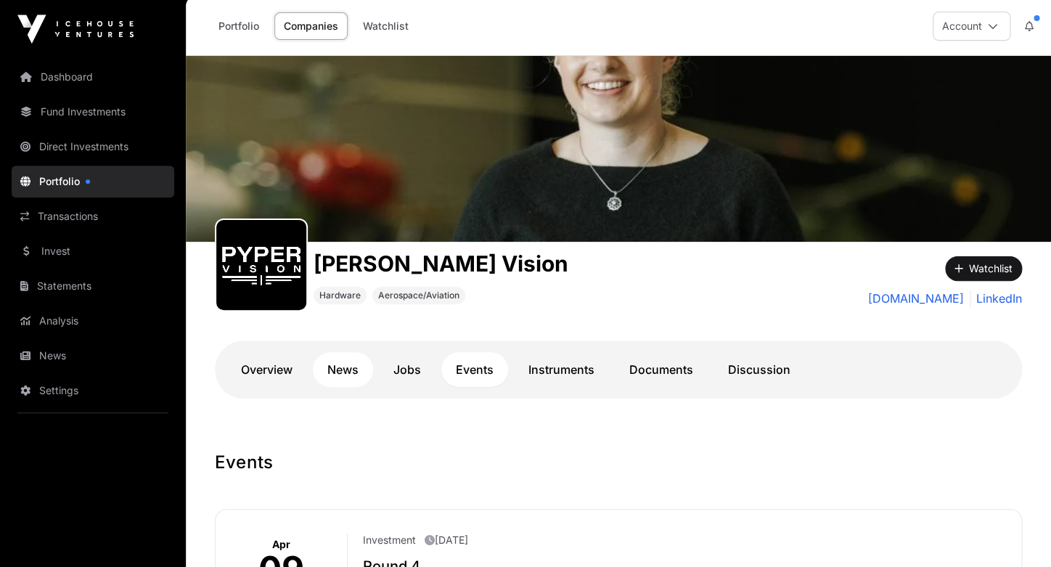
click at [338, 369] on link "News" at bounding box center [343, 369] width 60 height 35
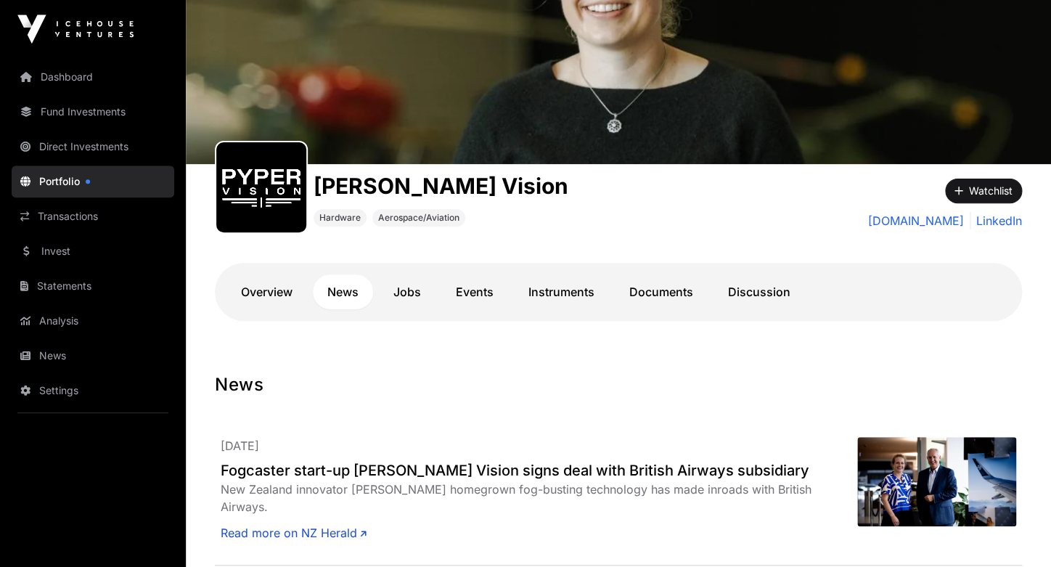
scroll to position [83, 0]
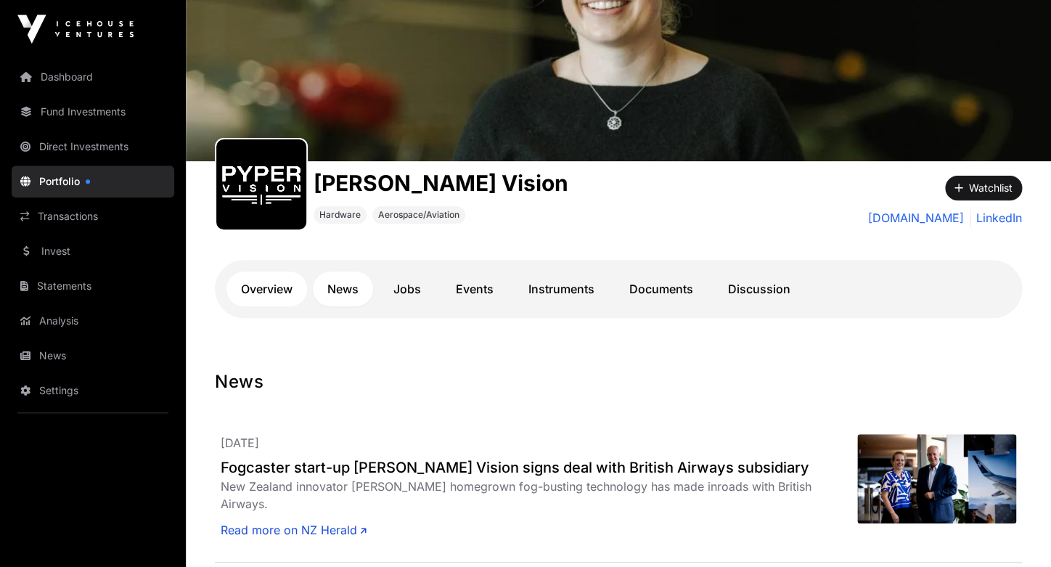
click at [267, 286] on link "Overview" at bounding box center [267, 289] width 81 height 35
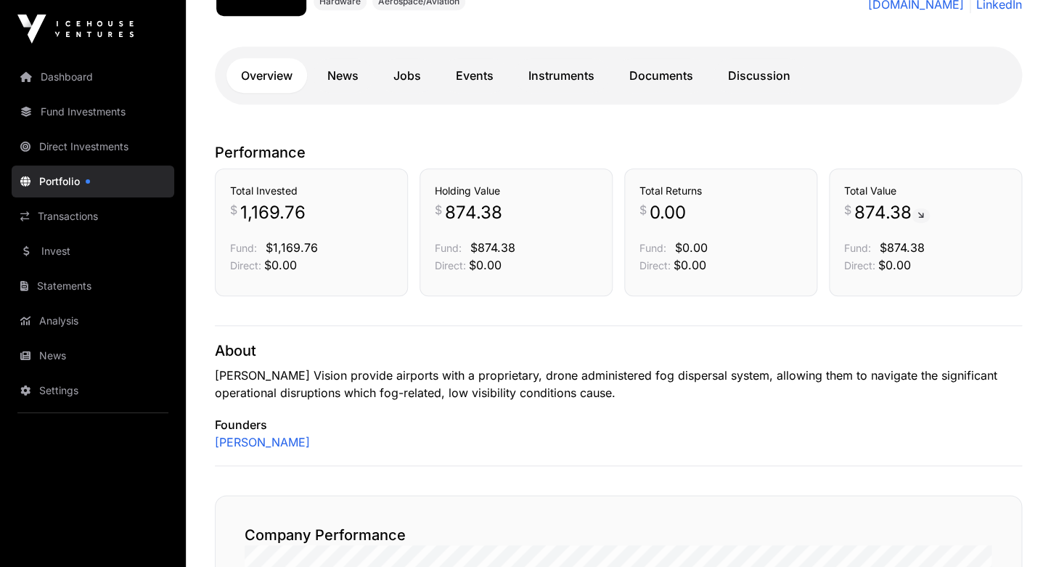
scroll to position [293, 0]
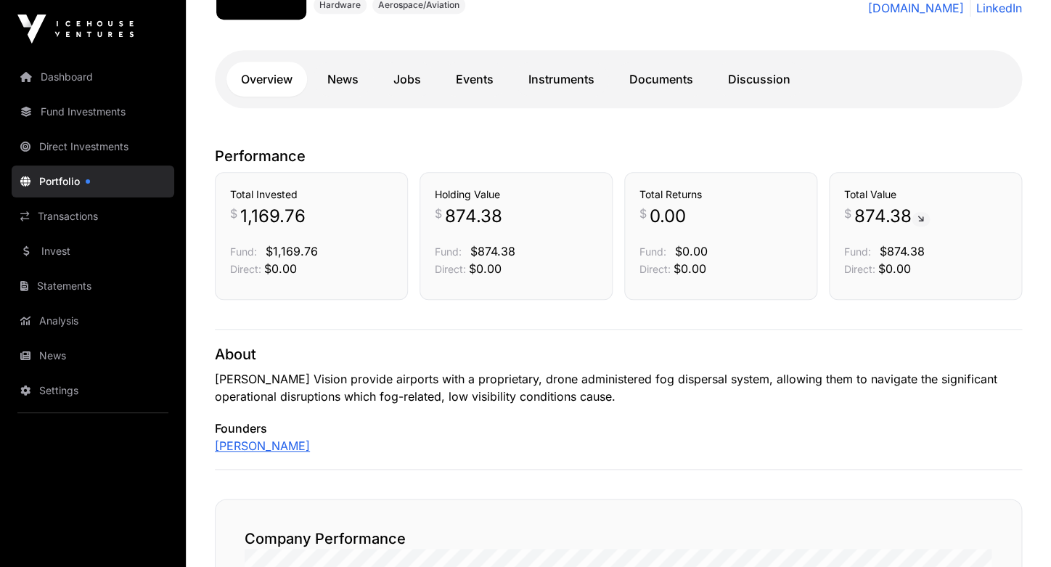
click at [262, 447] on link "[PERSON_NAME]" at bounding box center [262, 445] width 95 height 17
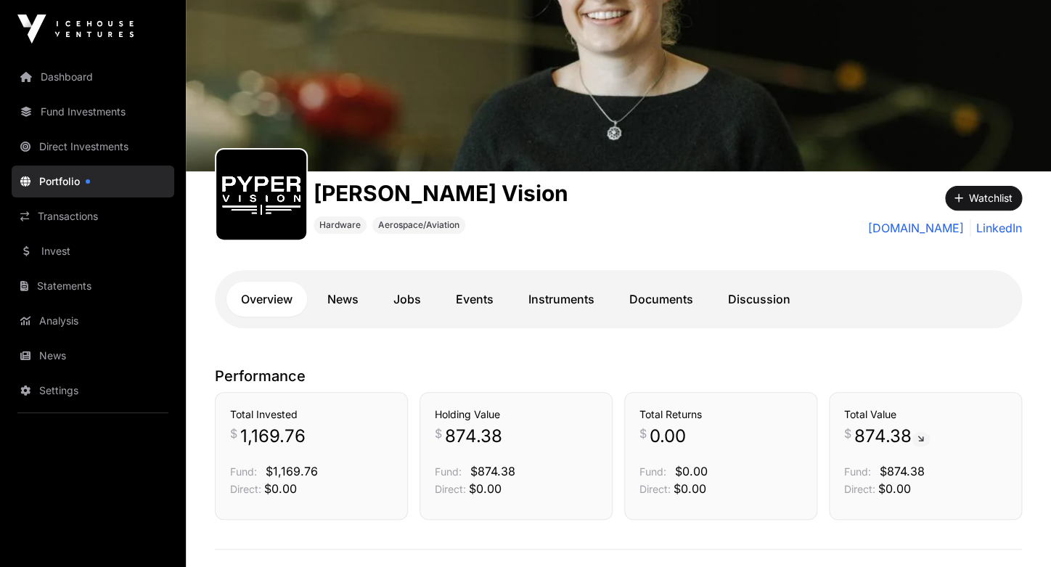
scroll to position [0, 0]
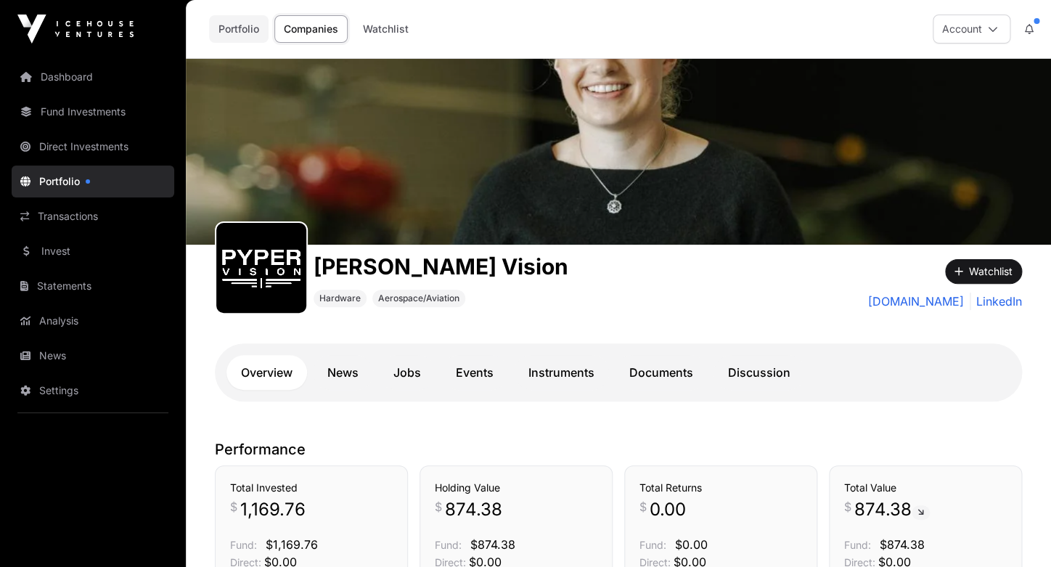
click at [240, 32] on link "Portfolio" at bounding box center [239, 29] width 60 height 28
